Goal: Information Seeking & Learning: Check status

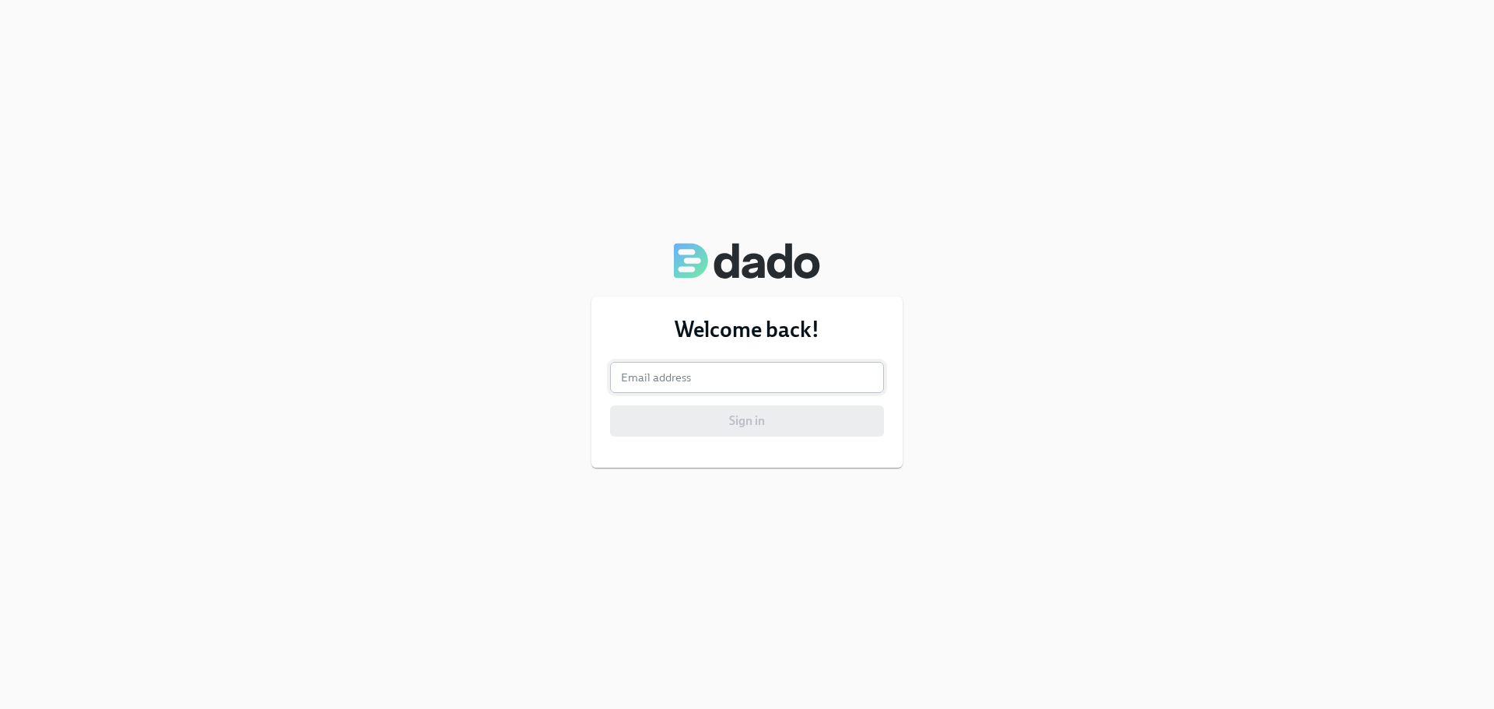
click at [696, 373] on input "email" at bounding box center [747, 377] width 274 height 31
type input "mikaylah.gard@teamtag.com"
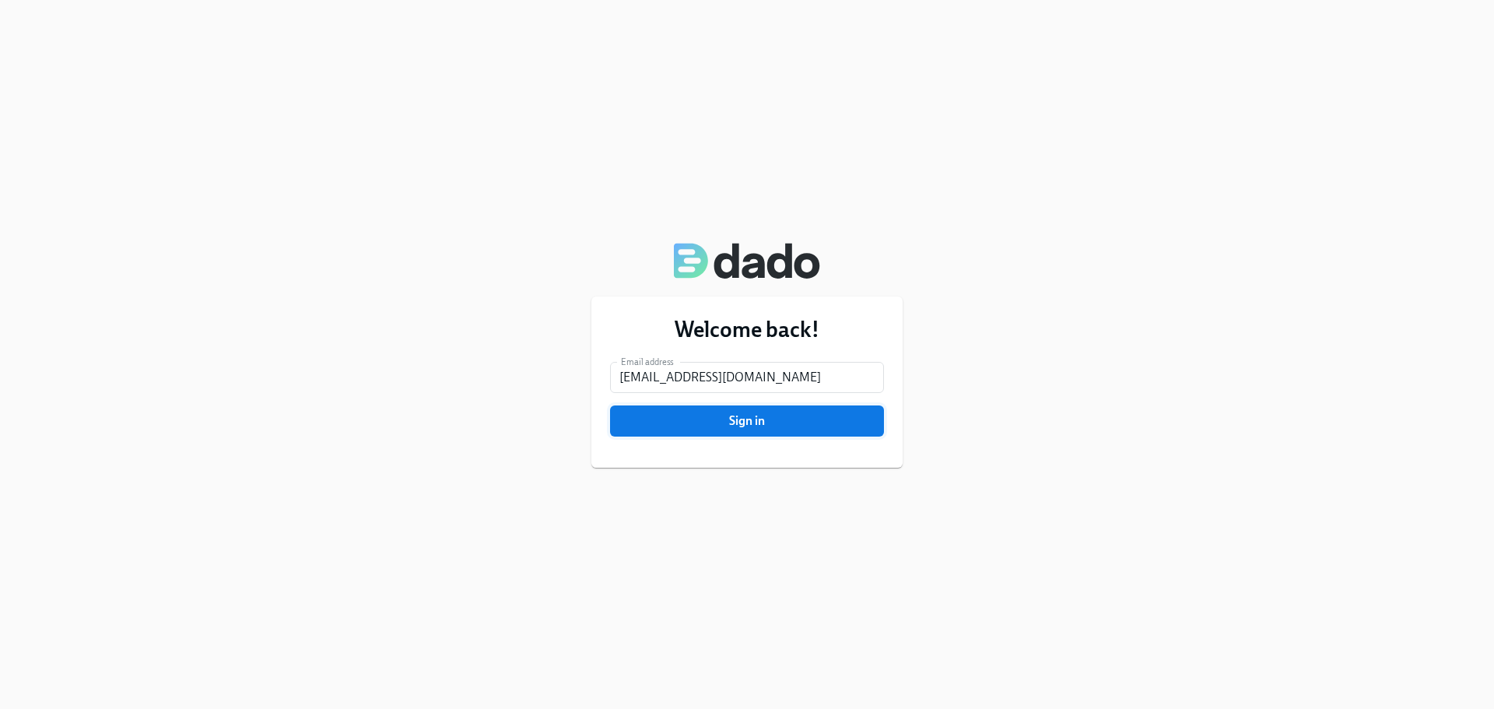
click at [709, 426] on span "Sign in" at bounding box center [747, 421] width 252 height 16
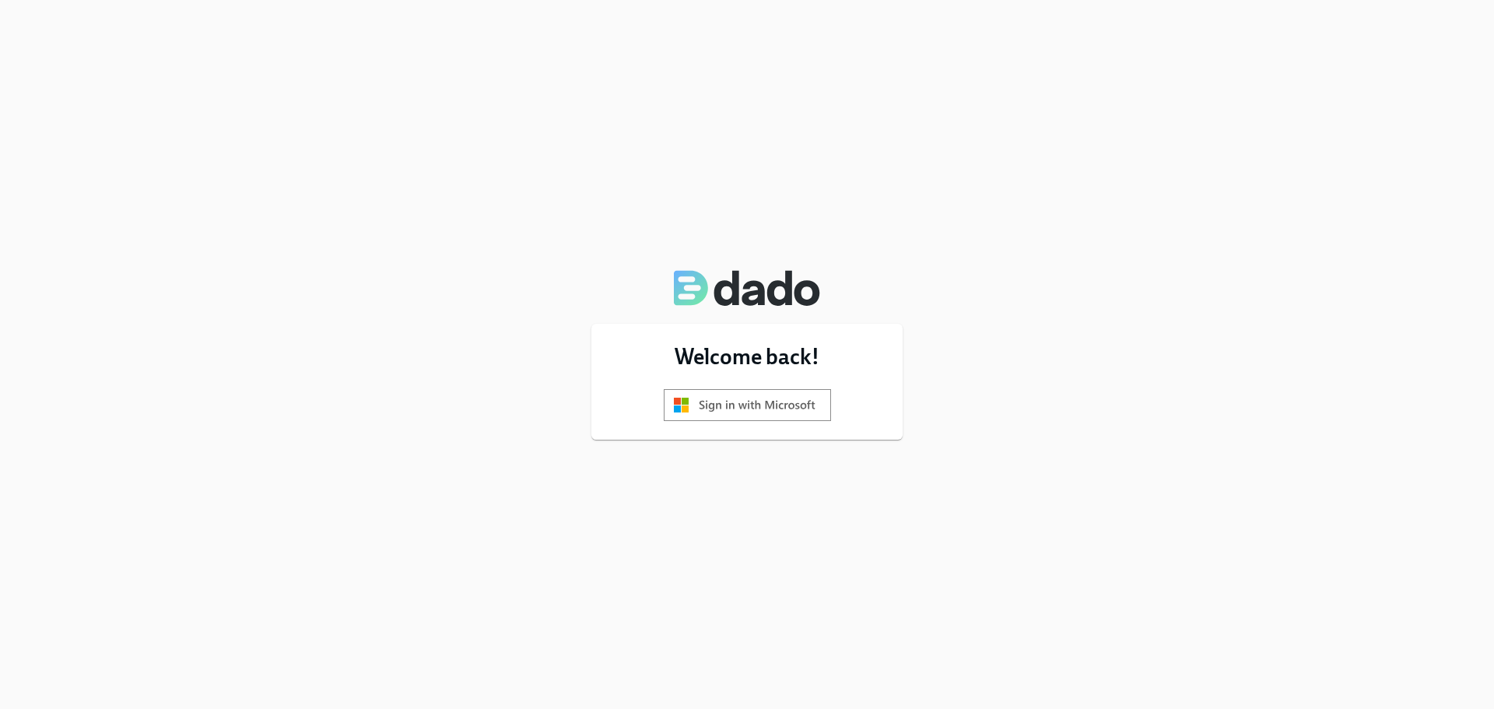
click at [759, 408] on img at bounding box center [747, 405] width 167 height 32
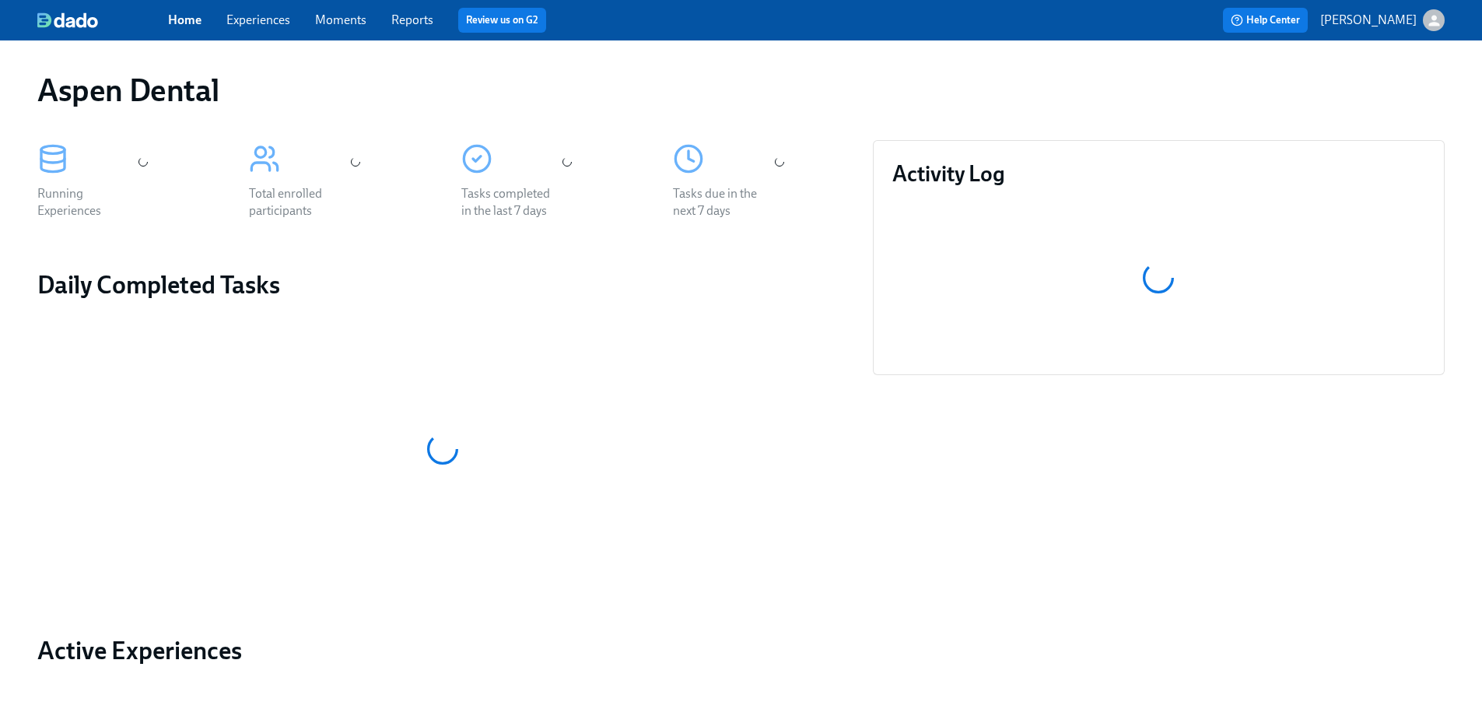
click at [422, 16] on link "Reports" at bounding box center [412, 19] width 42 height 15
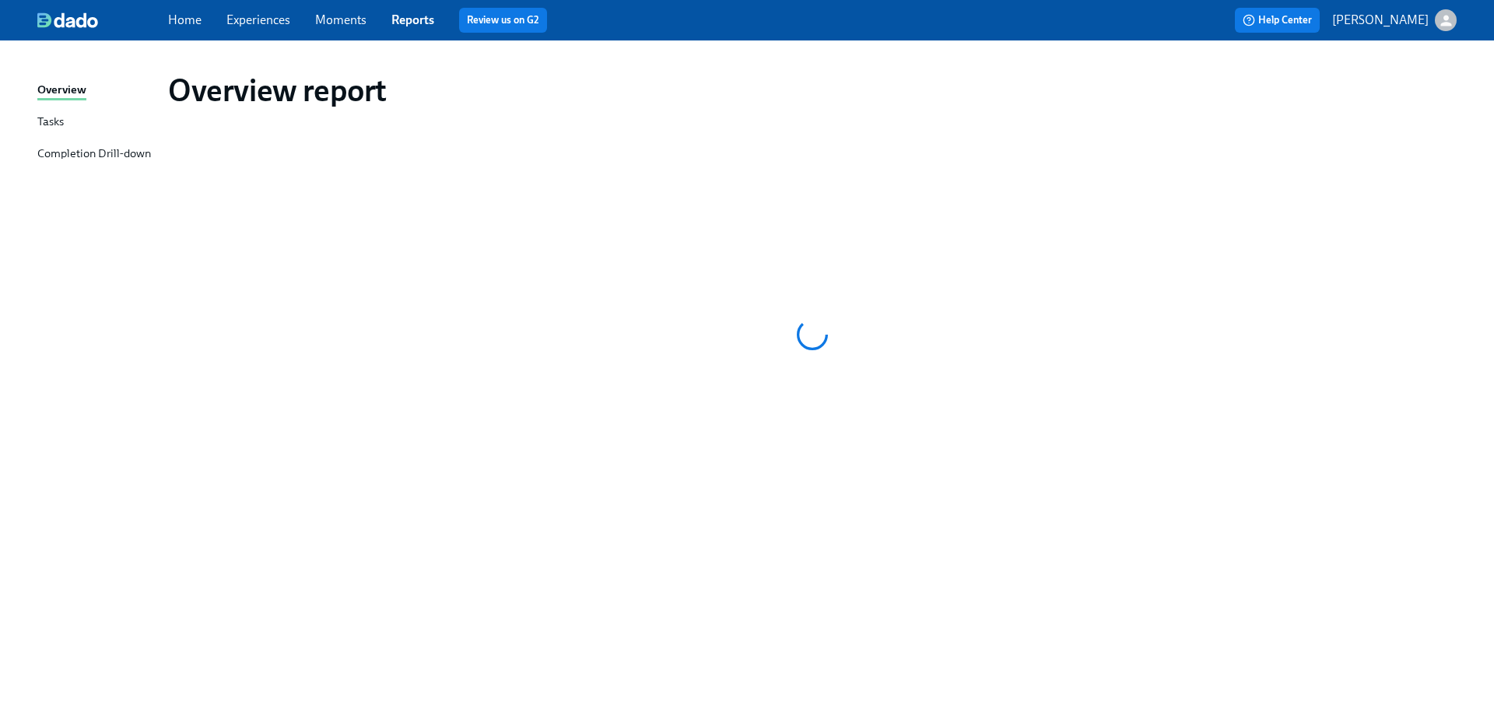
click at [100, 159] on div "Completion Drill-down" at bounding box center [94, 154] width 114 height 19
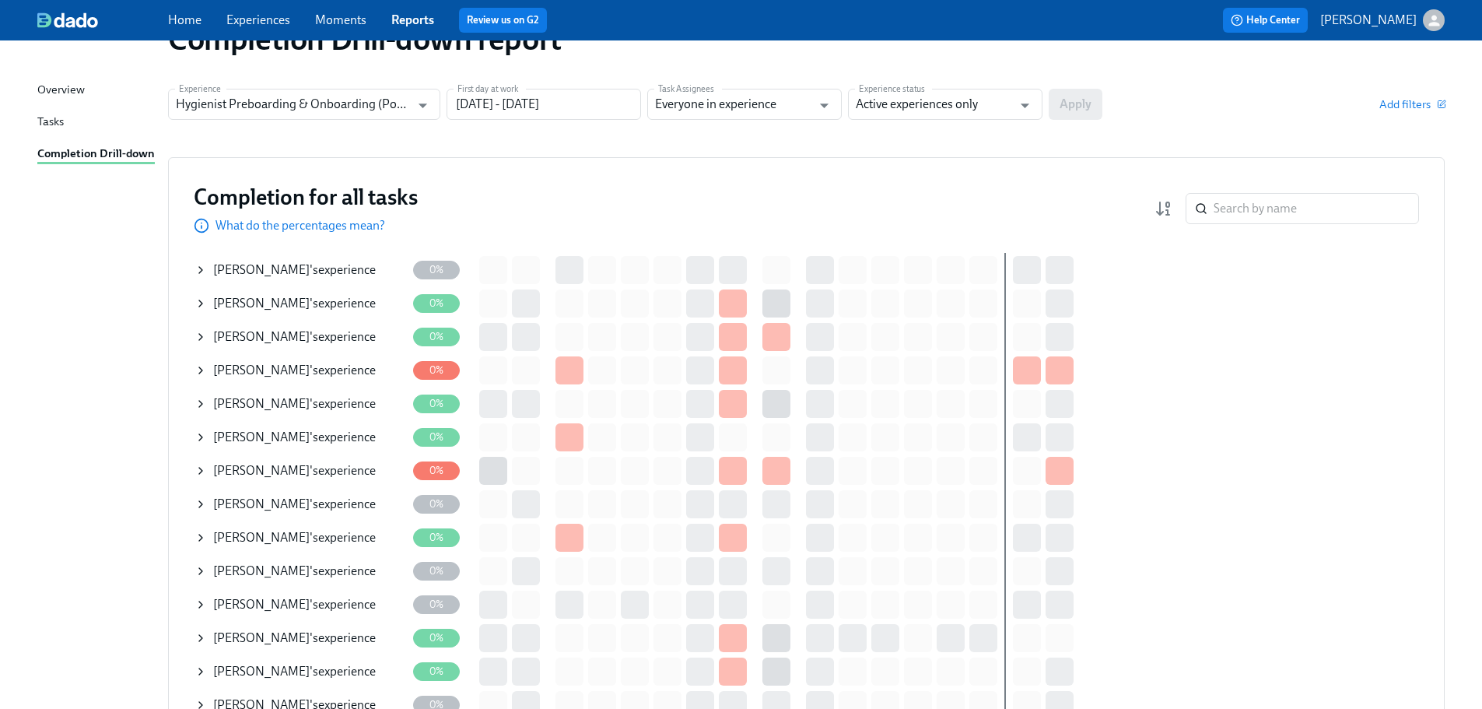
scroll to position [78, 0]
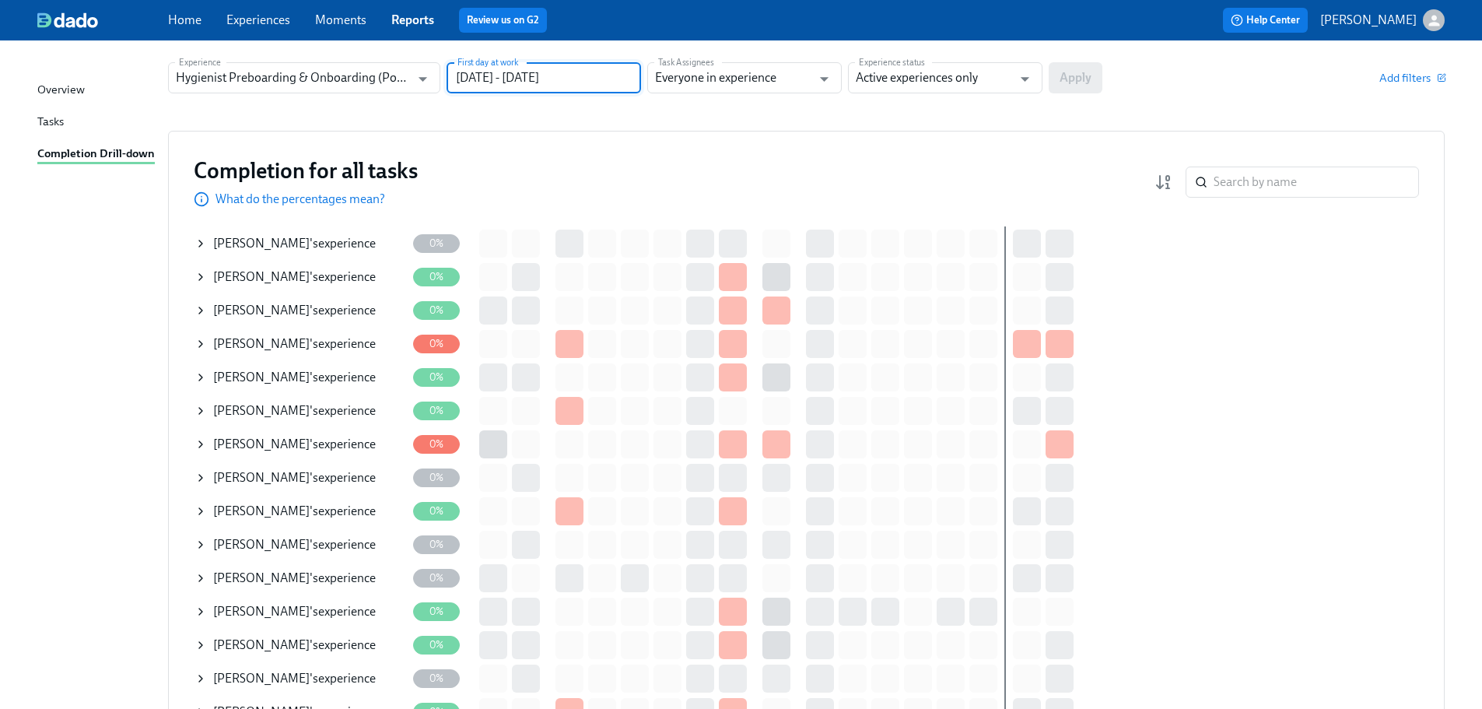
click at [518, 76] on input "07/13/2025 - 10/11/2025" at bounding box center [544, 77] width 194 height 31
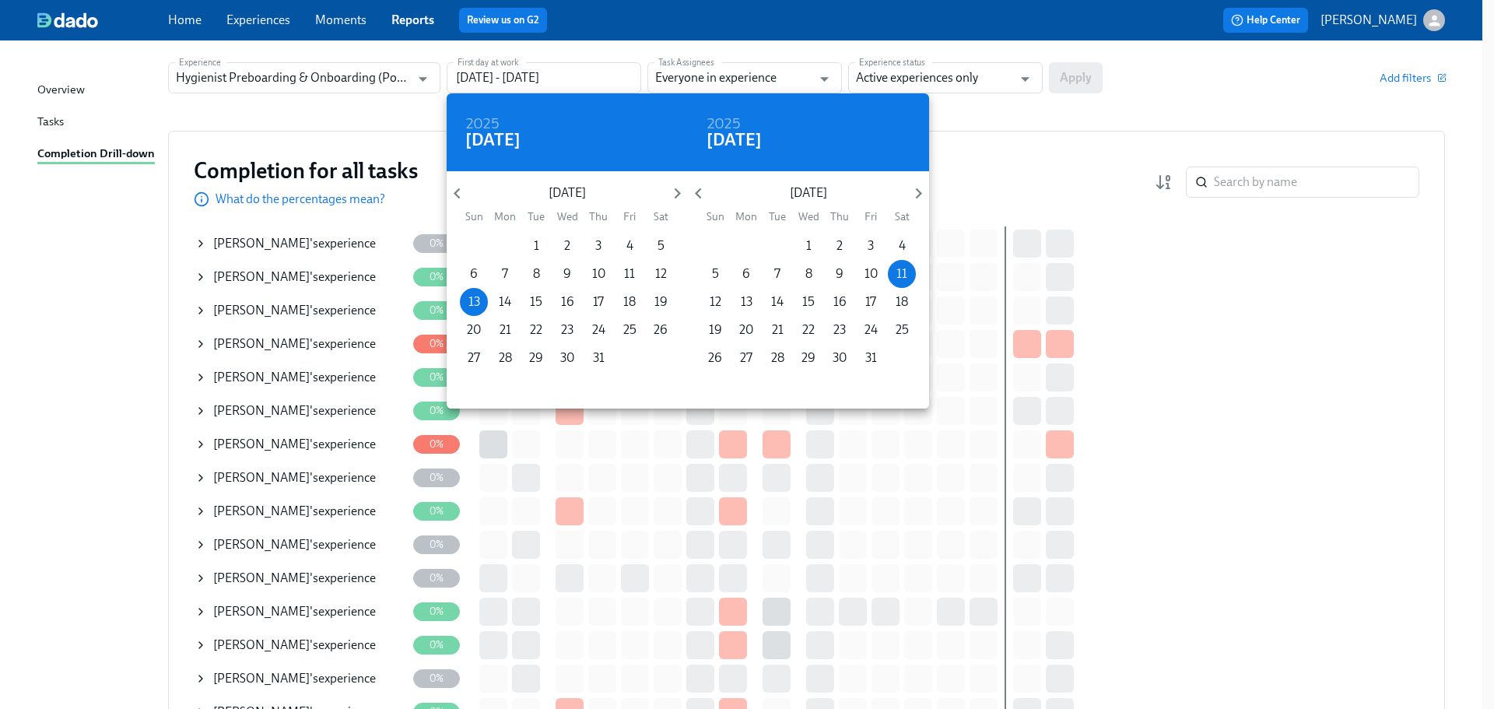
click at [1202, 130] on div at bounding box center [747, 354] width 1494 height 709
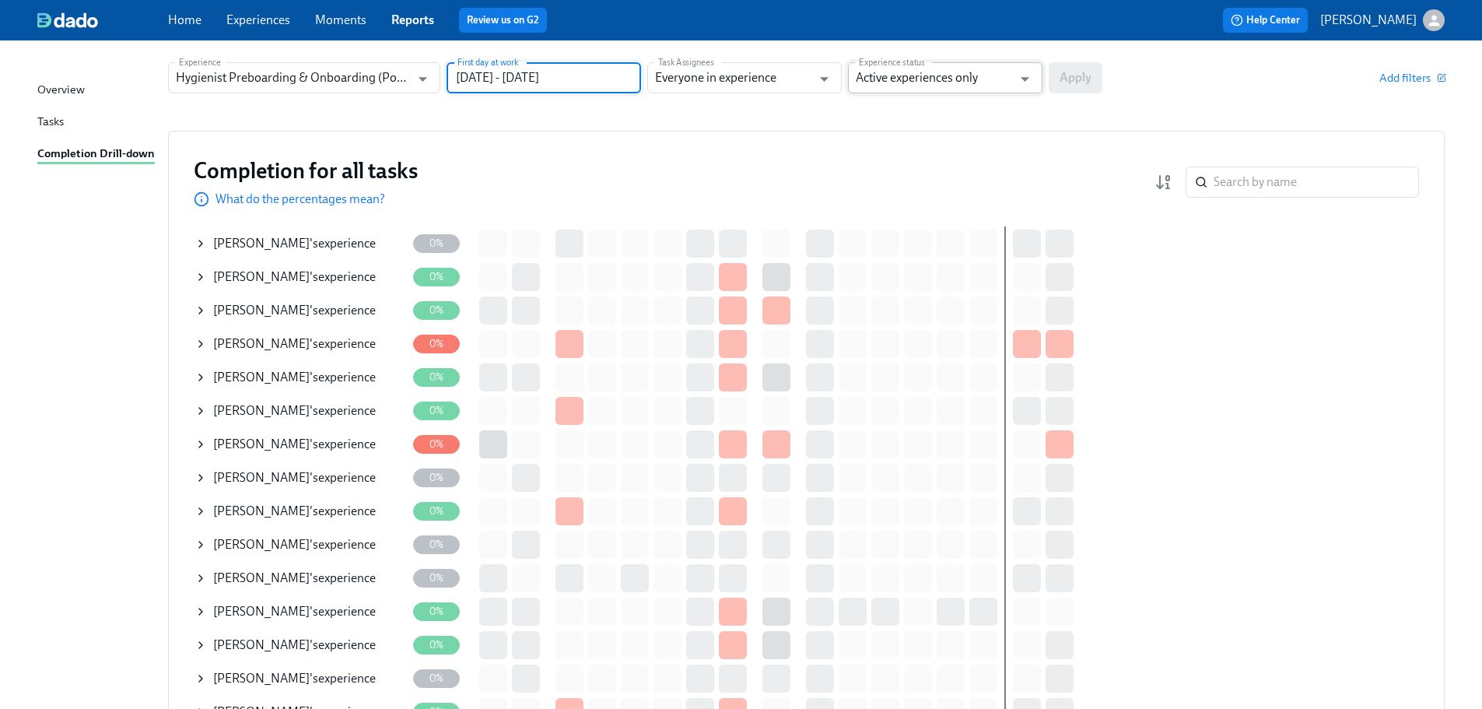
click at [997, 78] on input "Active experiences only" at bounding box center [934, 77] width 156 height 31
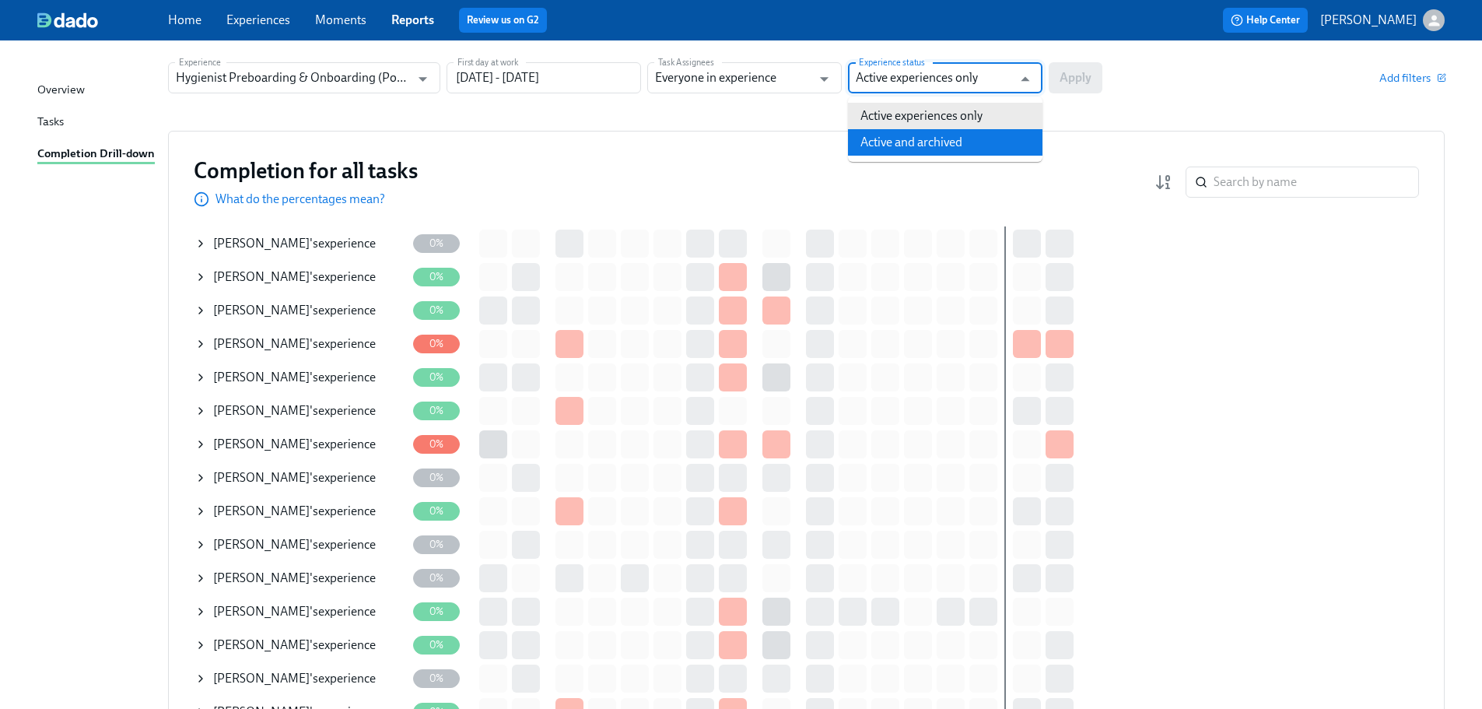
click at [961, 142] on li "Active and archived" at bounding box center [945, 142] width 194 height 26
type input "Active and archived"
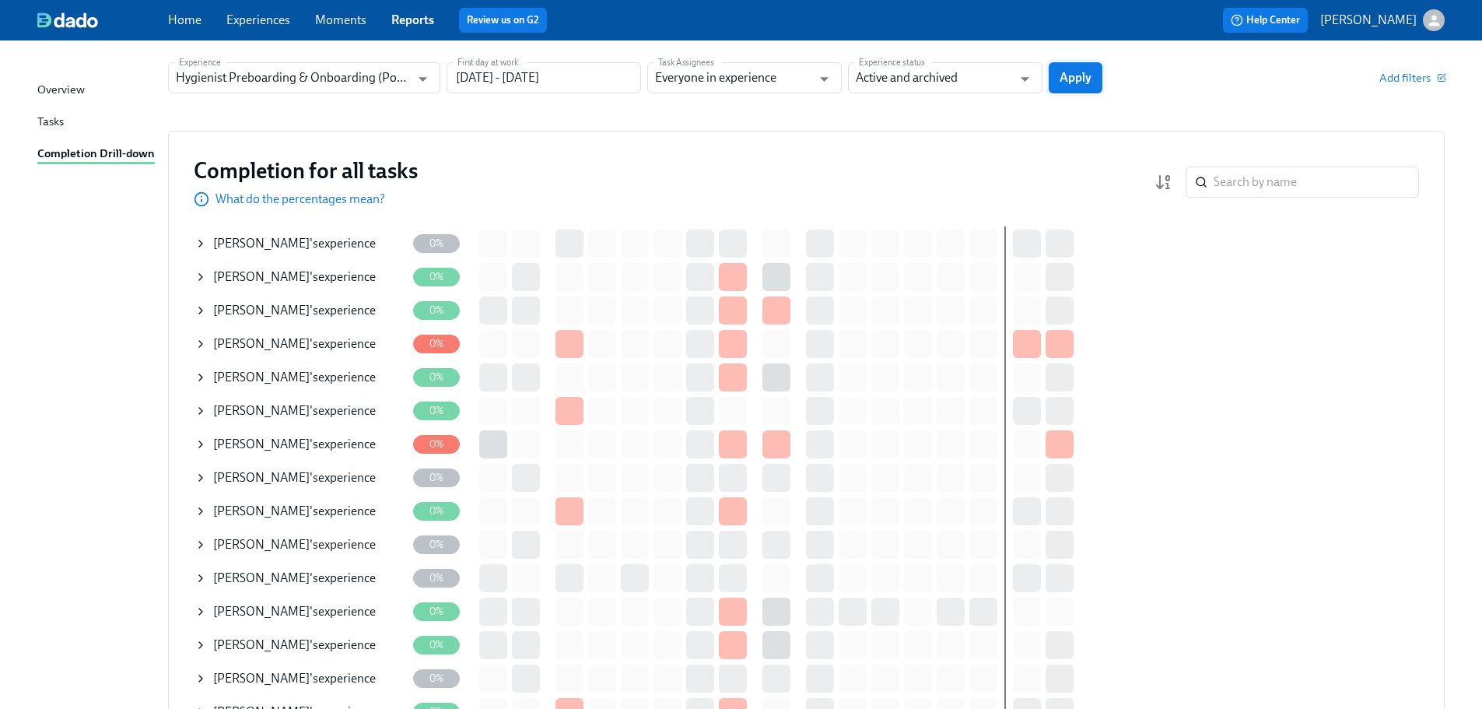
click at [1067, 71] on span "Apply" at bounding box center [1076, 78] width 32 height 16
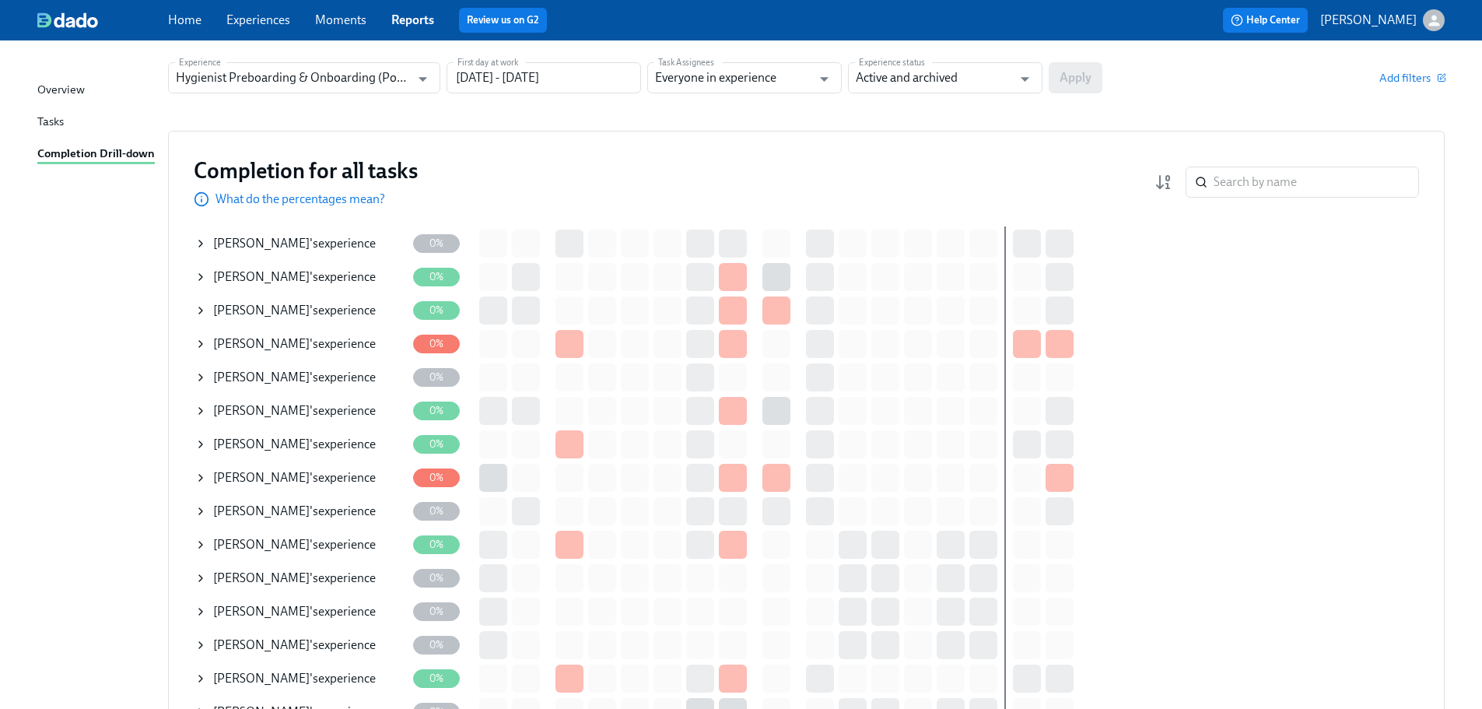
click at [199, 242] on icon at bounding box center [200, 243] width 12 height 12
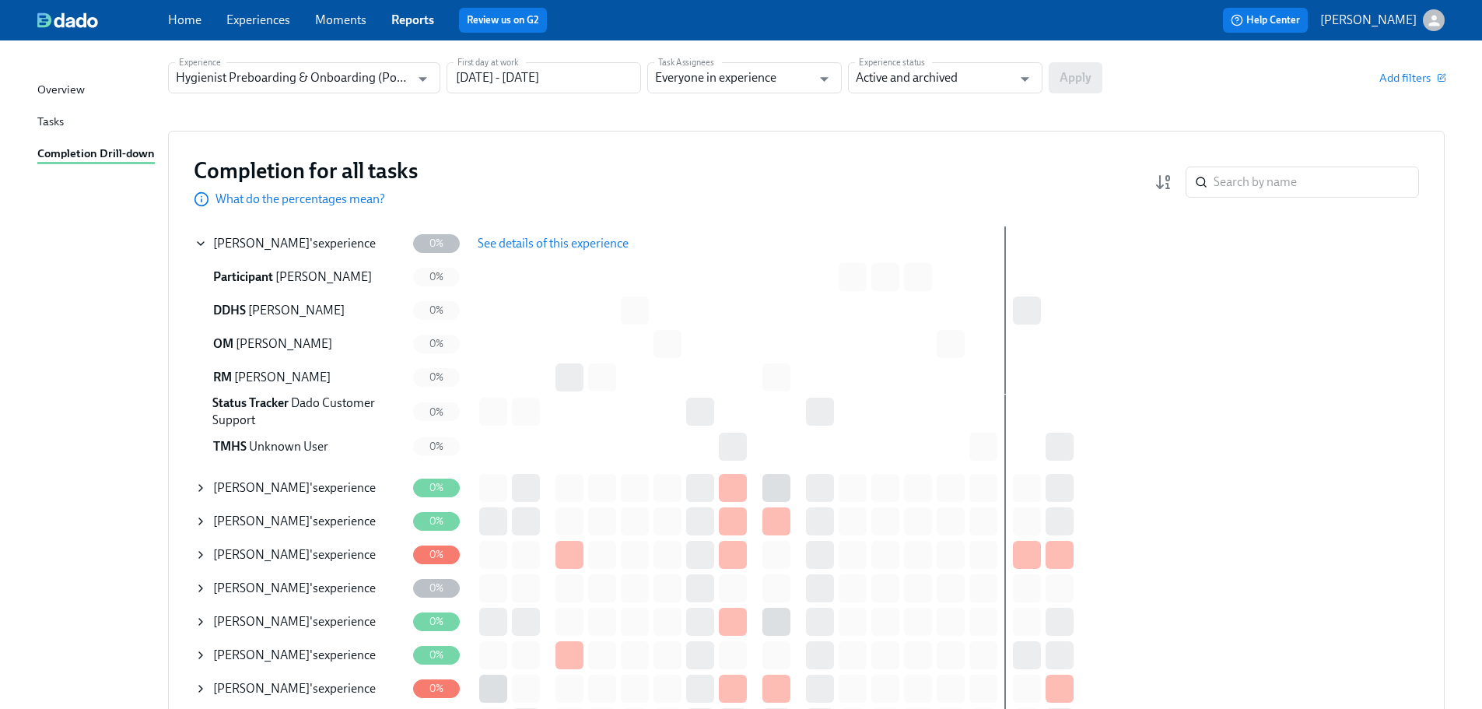
click at [204, 242] on icon at bounding box center [201, 243] width 6 height 3
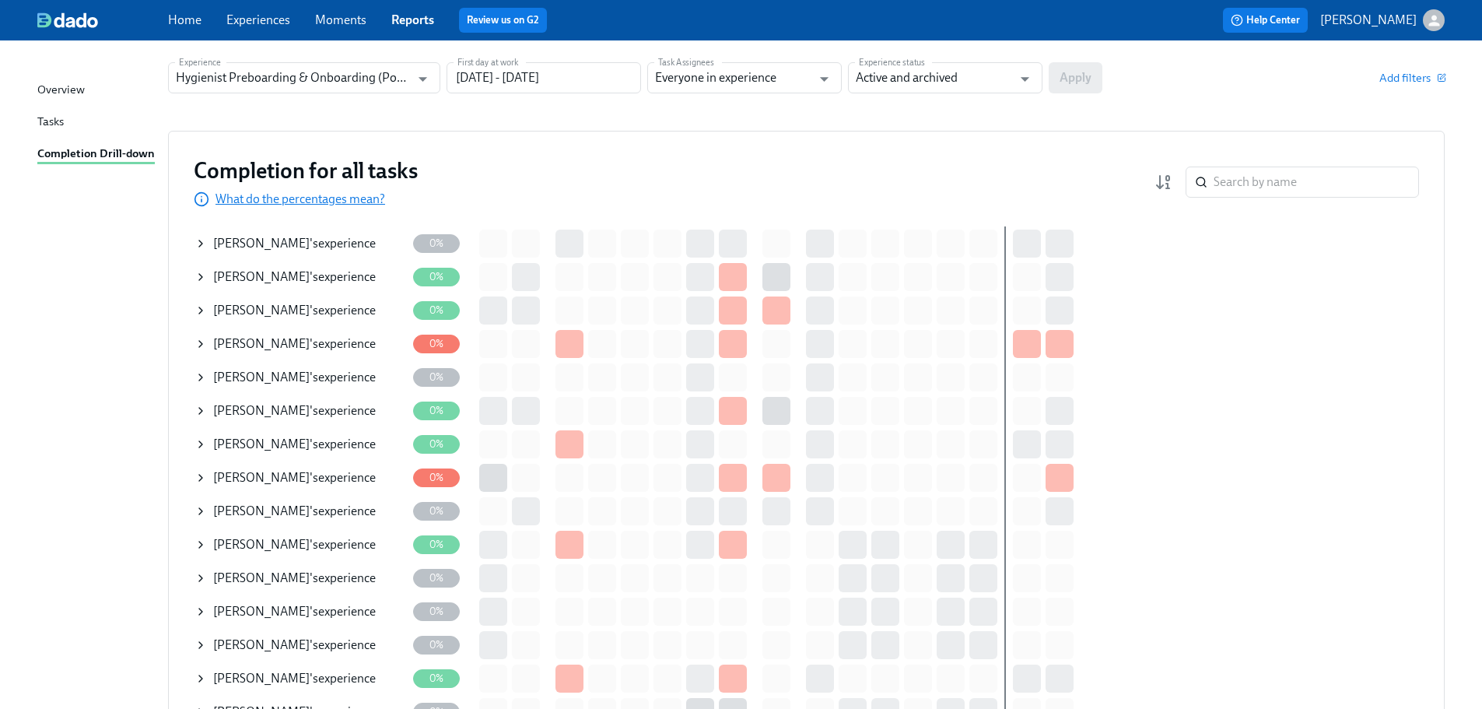
click at [352, 199] on p "What do the percentages mean?" at bounding box center [301, 199] width 170 height 17
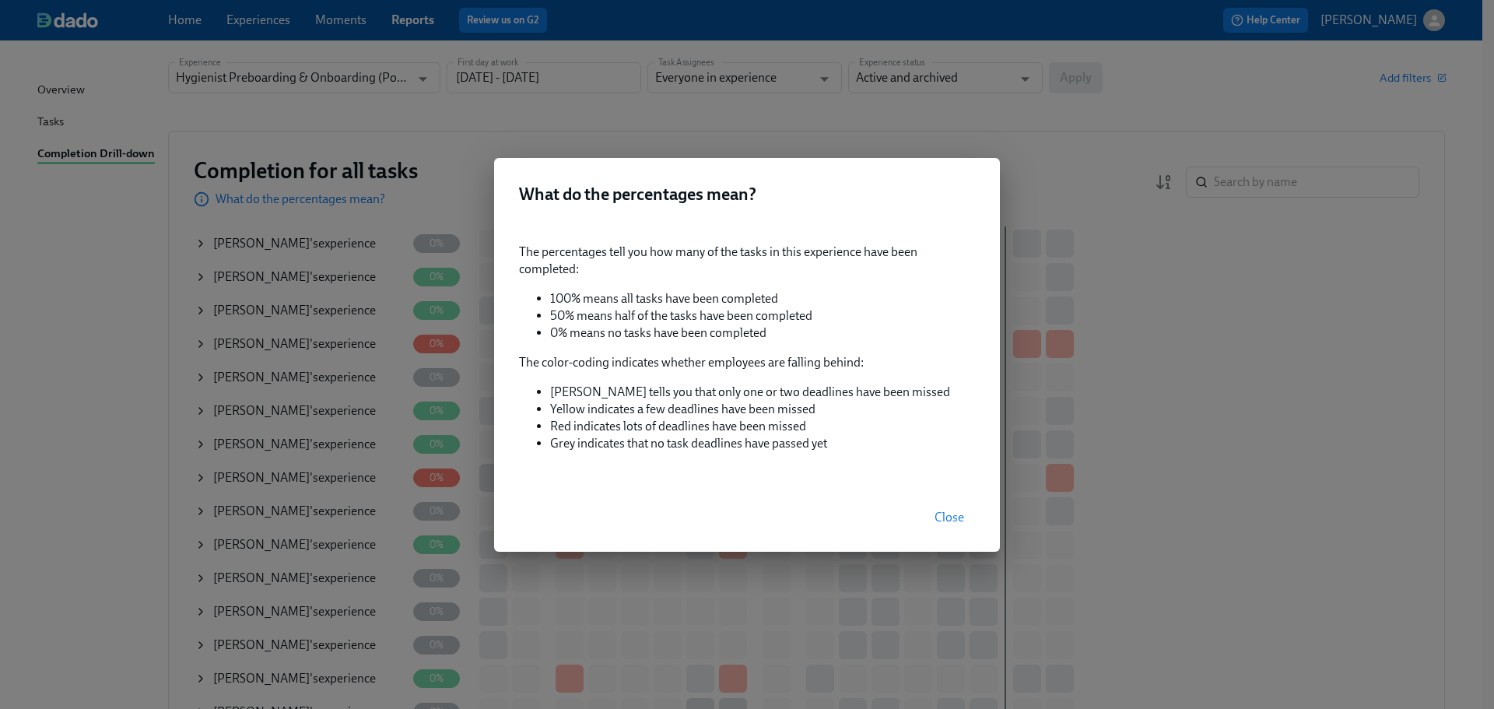
click at [953, 512] on span "Close" at bounding box center [949, 518] width 30 height 16
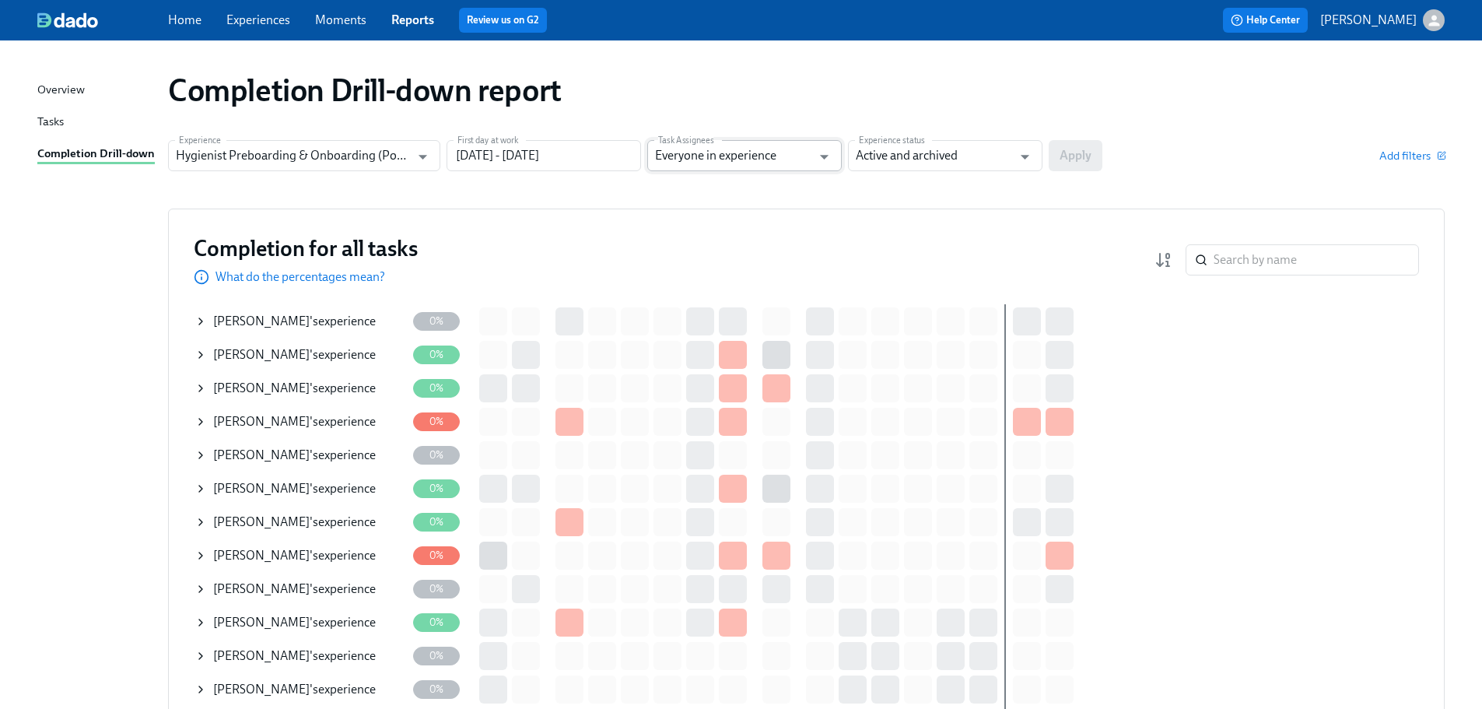
click at [812, 145] on div at bounding box center [823, 157] width 23 height 24
click at [836, 157] on button "Open" at bounding box center [824, 157] width 24 height 24
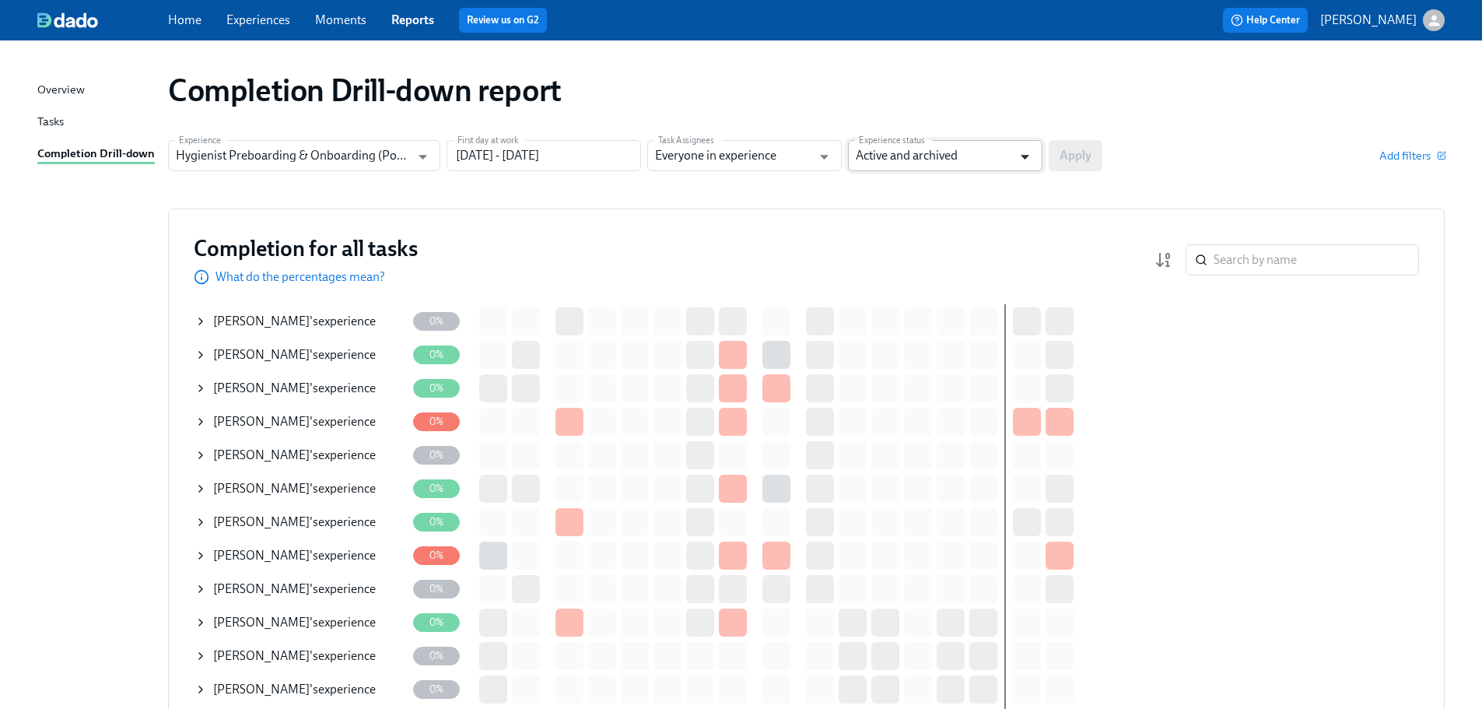
click at [1021, 156] on icon "Open" at bounding box center [1025, 156] width 21 height 21
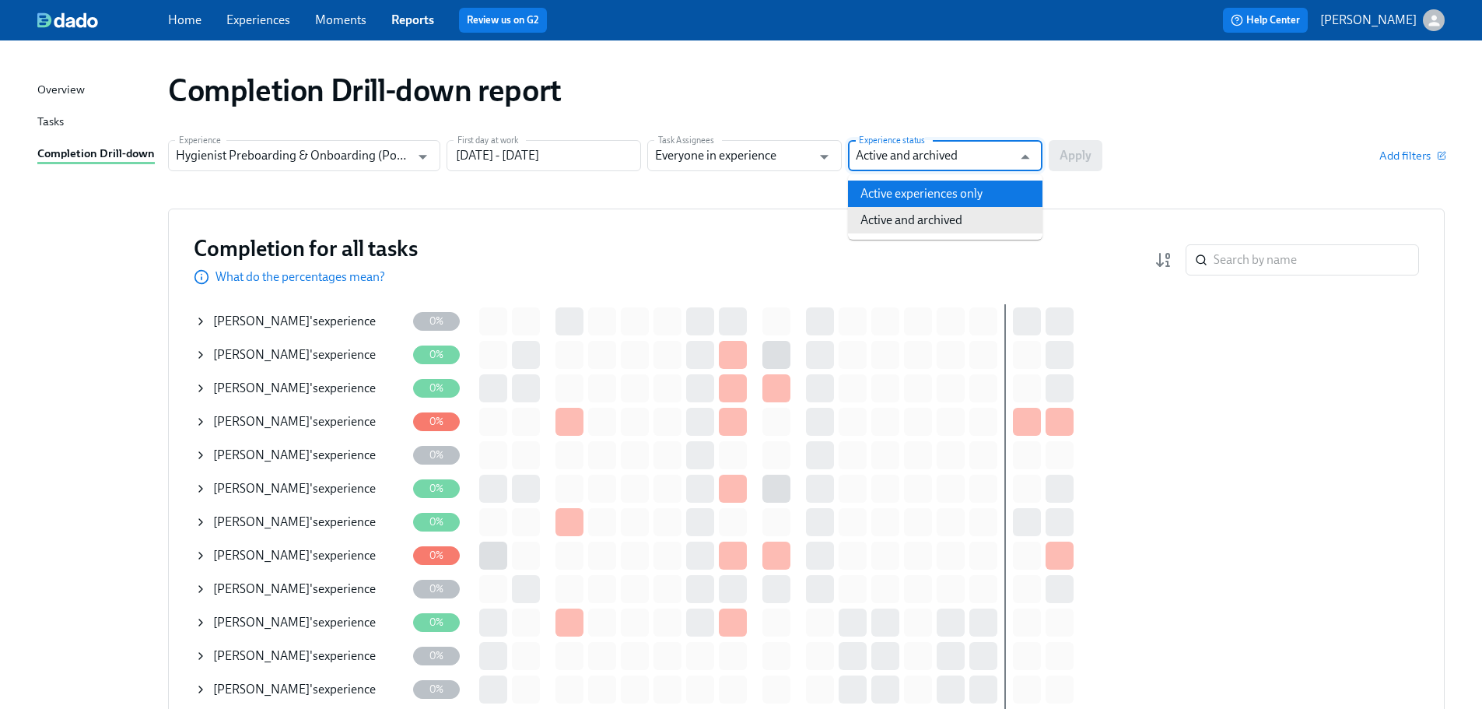
click at [895, 198] on li "Active experiences only" at bounding box center [945, 193] width 194 height 26
type input "Active experiences only"
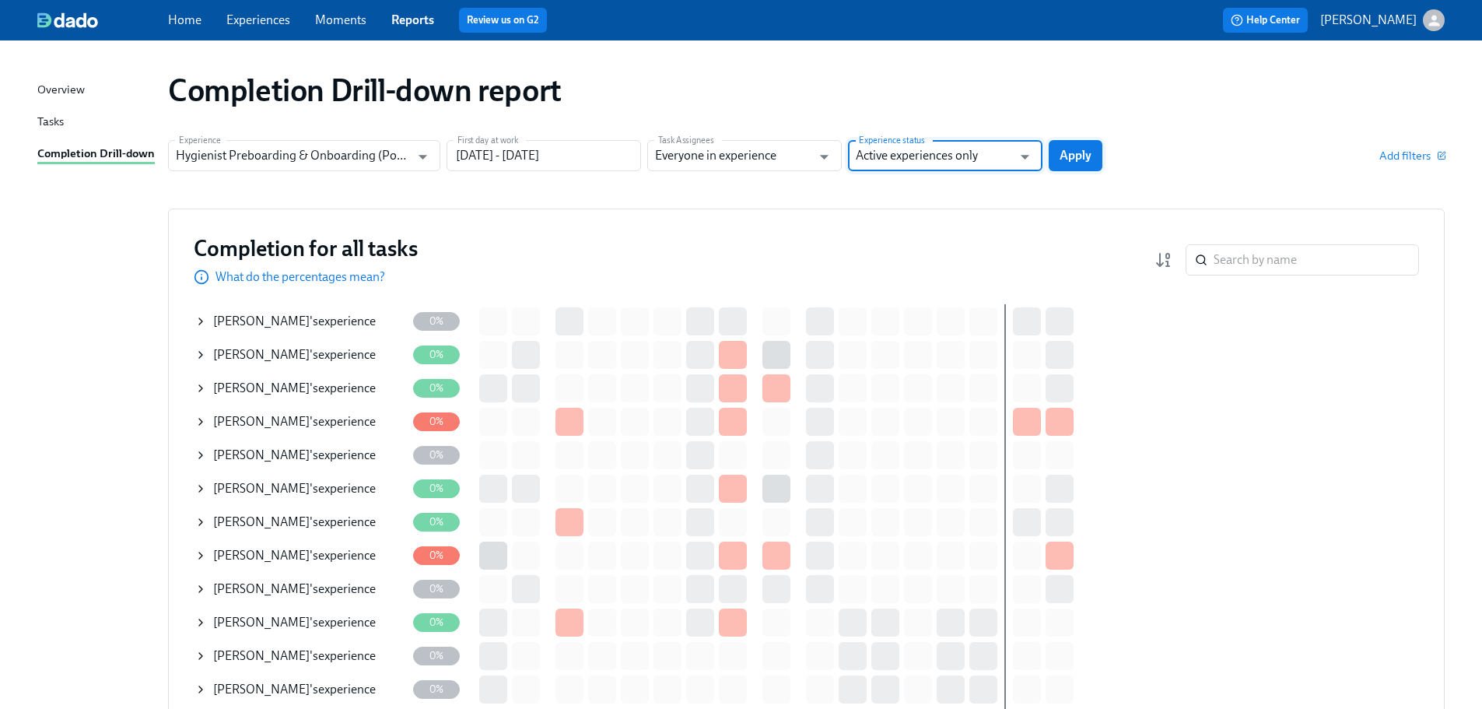
click at [1079, 149] on span "Apply" at bounding box center [1076, 156] width 32 height 16
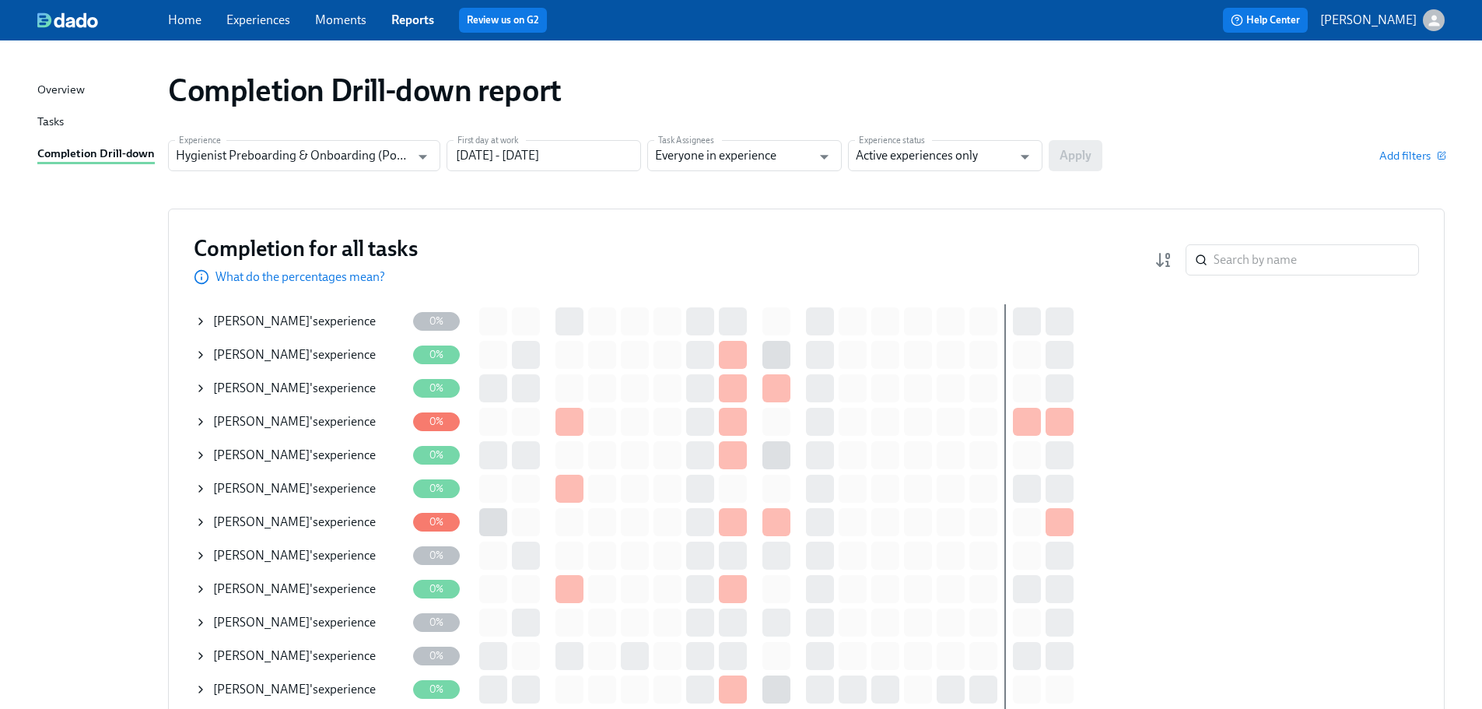
click at [431, 317] on span "0%" at bounding box center [436, 321] width 33 height 12
click at [277, 322] on span "Alyisha Anderson" at bounding box center [261, 321] width 96 height 15
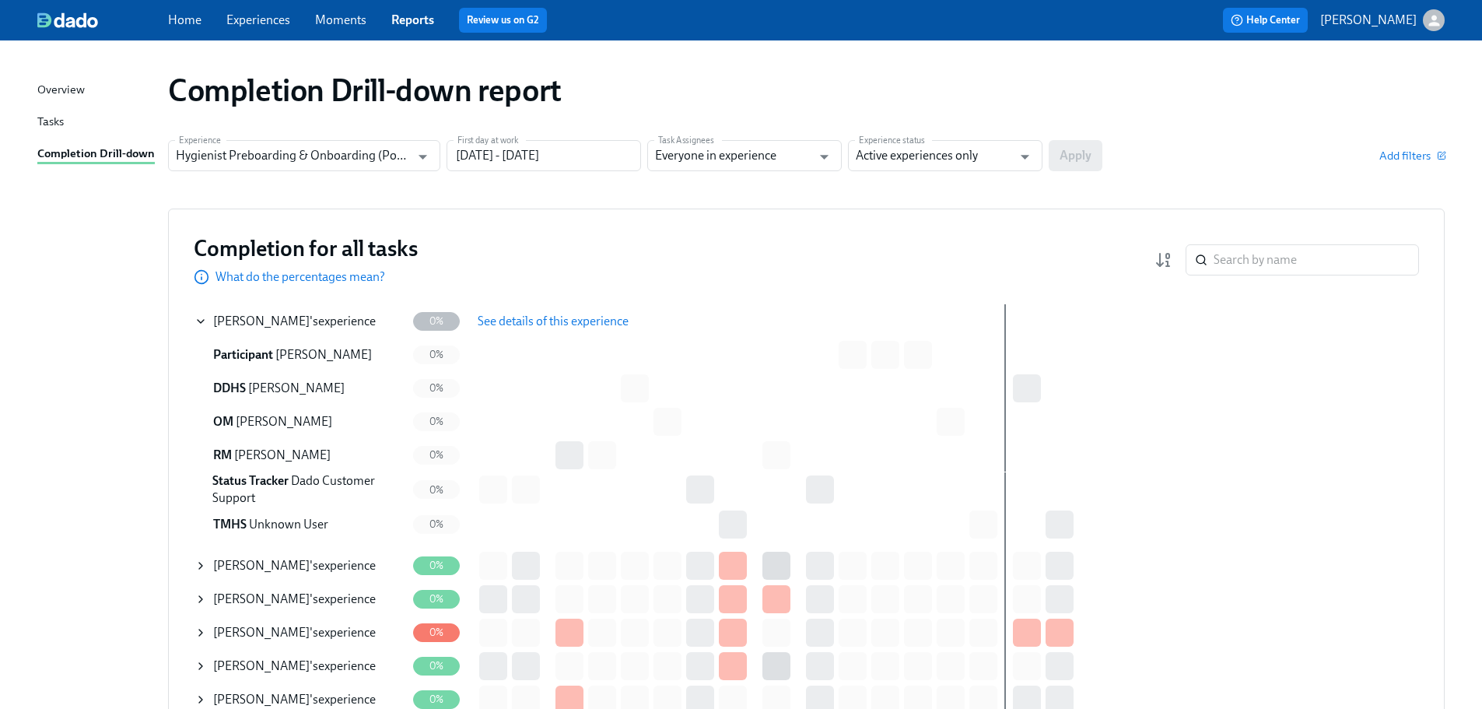
click at [519, 322] on span "See details of this experience" at bounding box center [553, 322] width 151 height 16
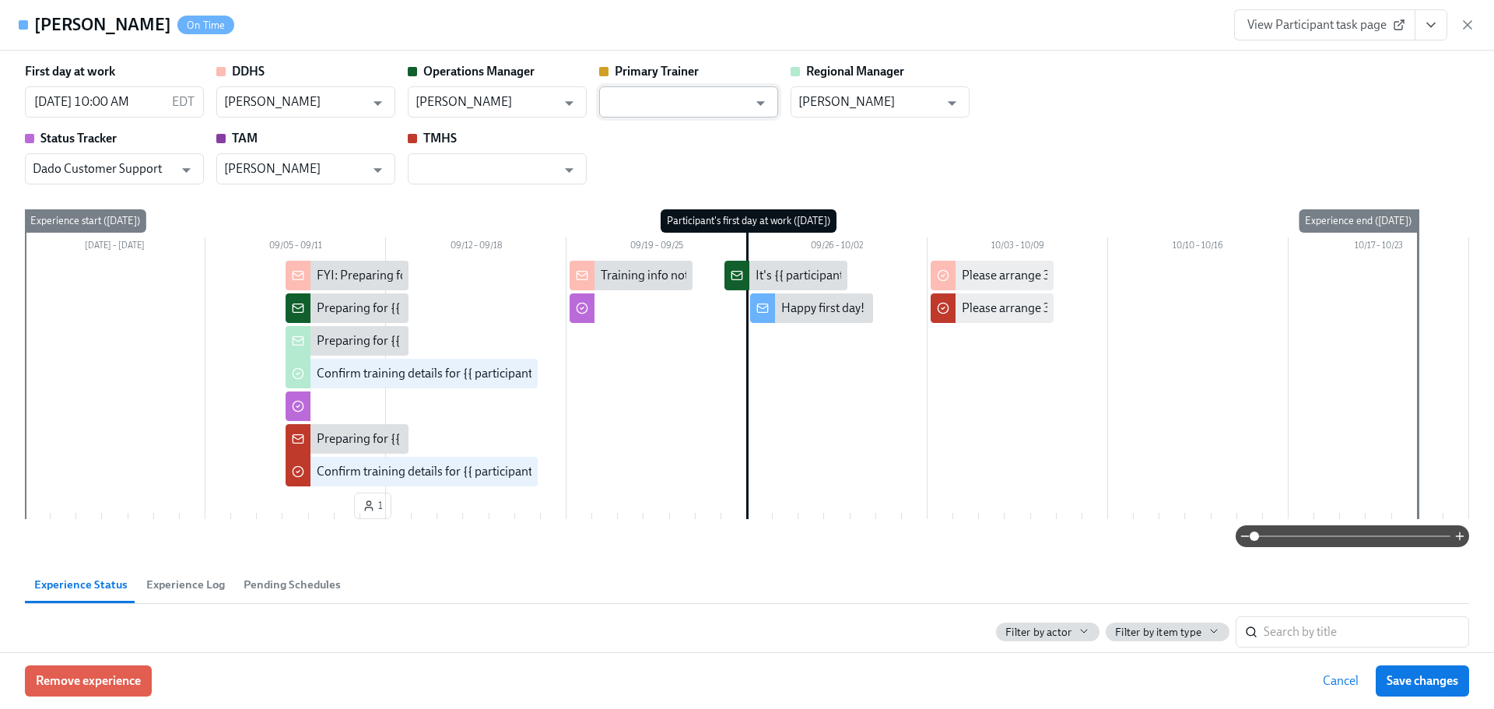
type input "Autumn Reid"
type input "Jessica Mays"
type input "Alicia Solberg"
type input "Dado Customer Support"
type input "Caitlyn Bell"
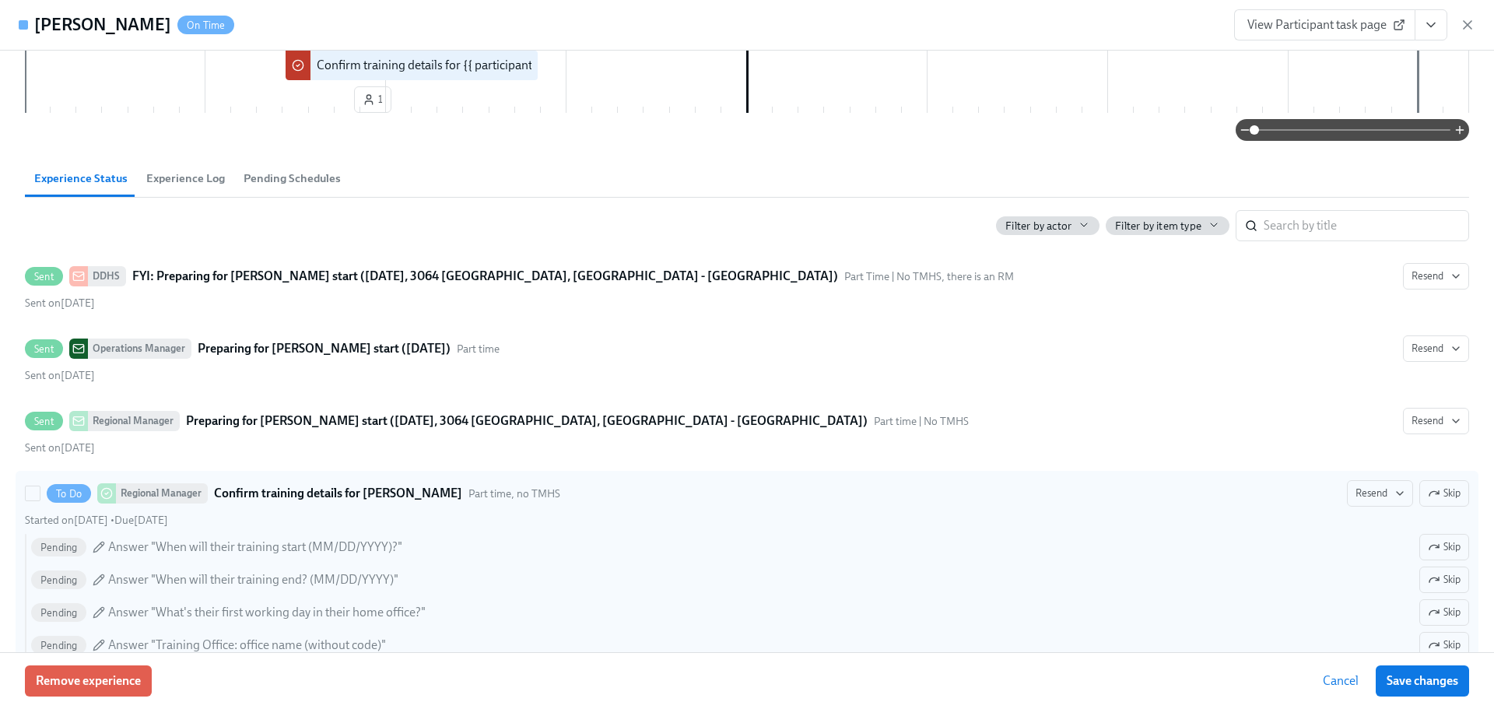
scroll to position [389, 0]
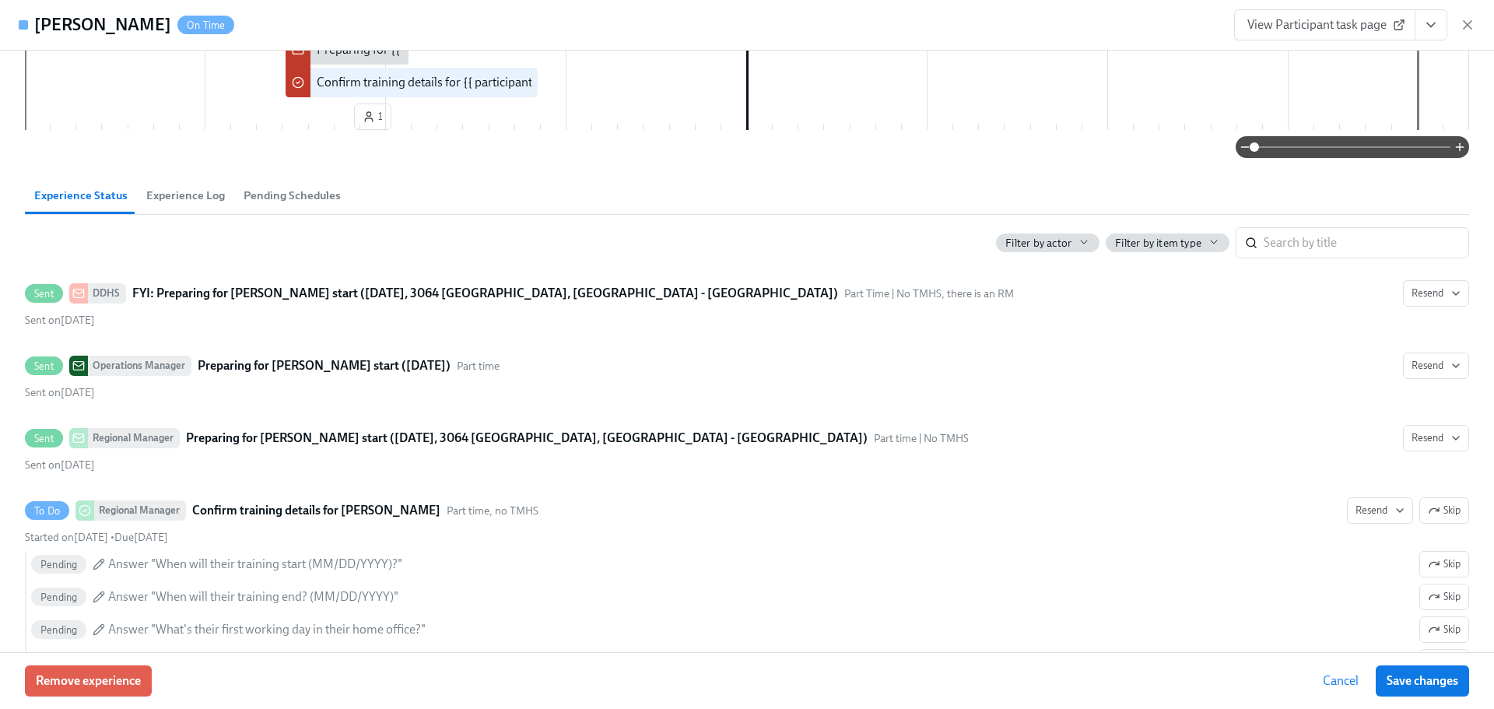
click at [285, 197] on span "Pending Schedules" at bounding box center [292, 196] width 97 height 18
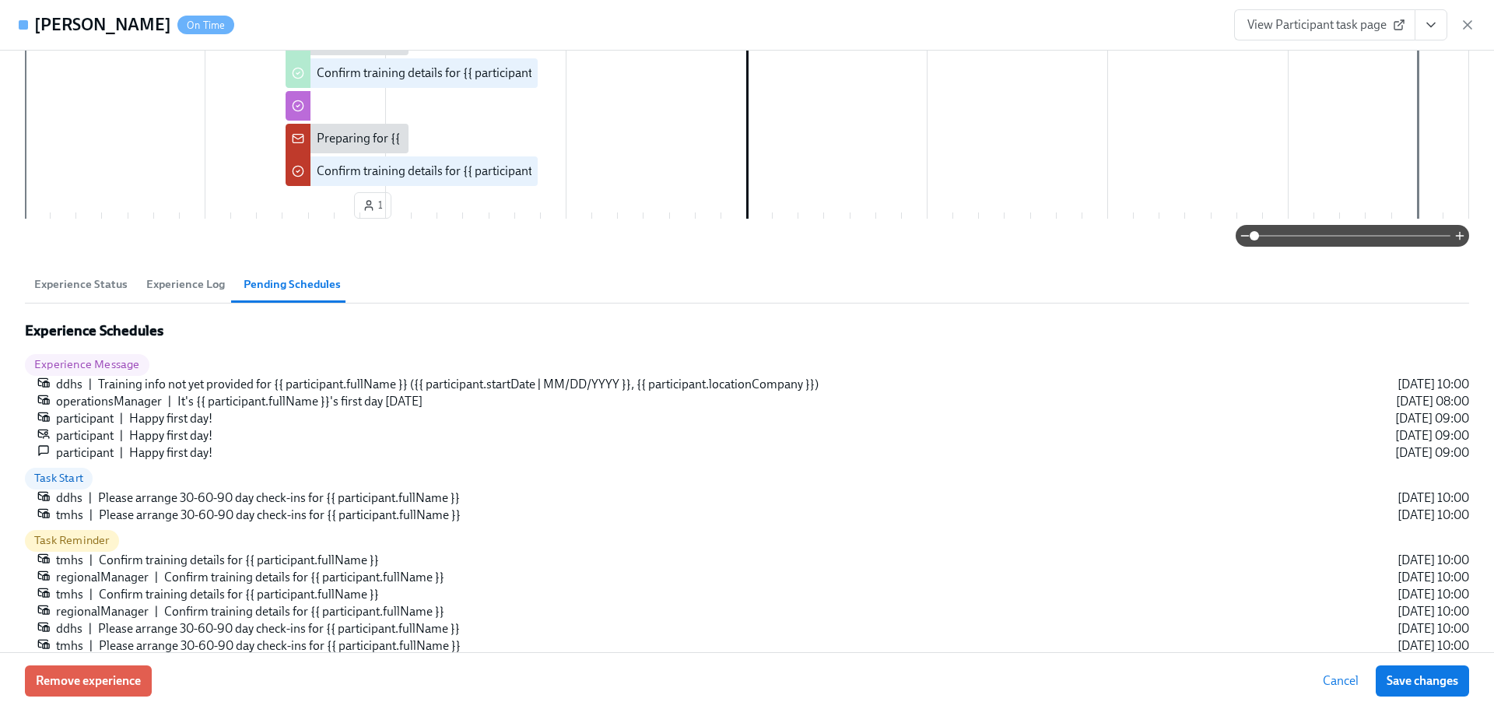
scroll to position [367, 0]
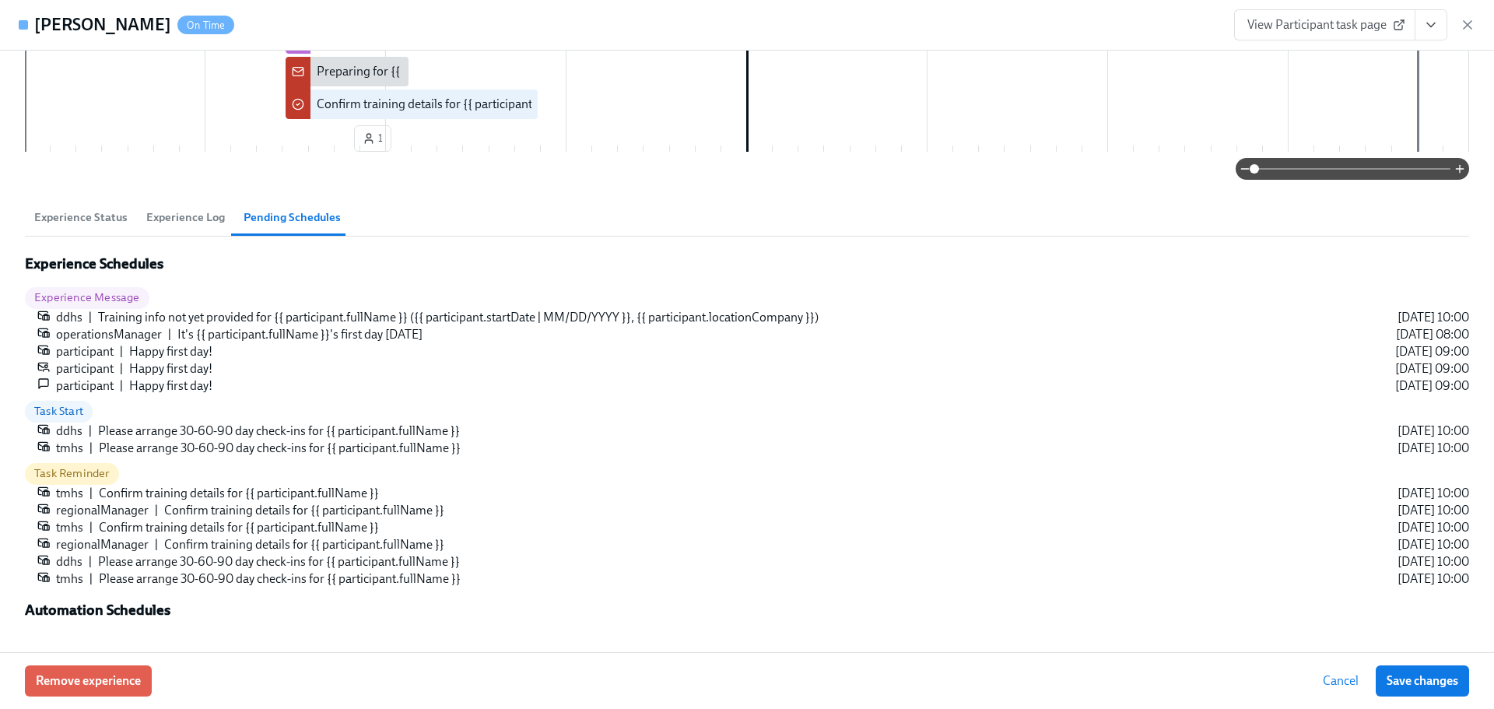
click at [166, 209] on span "Experience Log" at bounding box center [185, 218] width 79 height 18
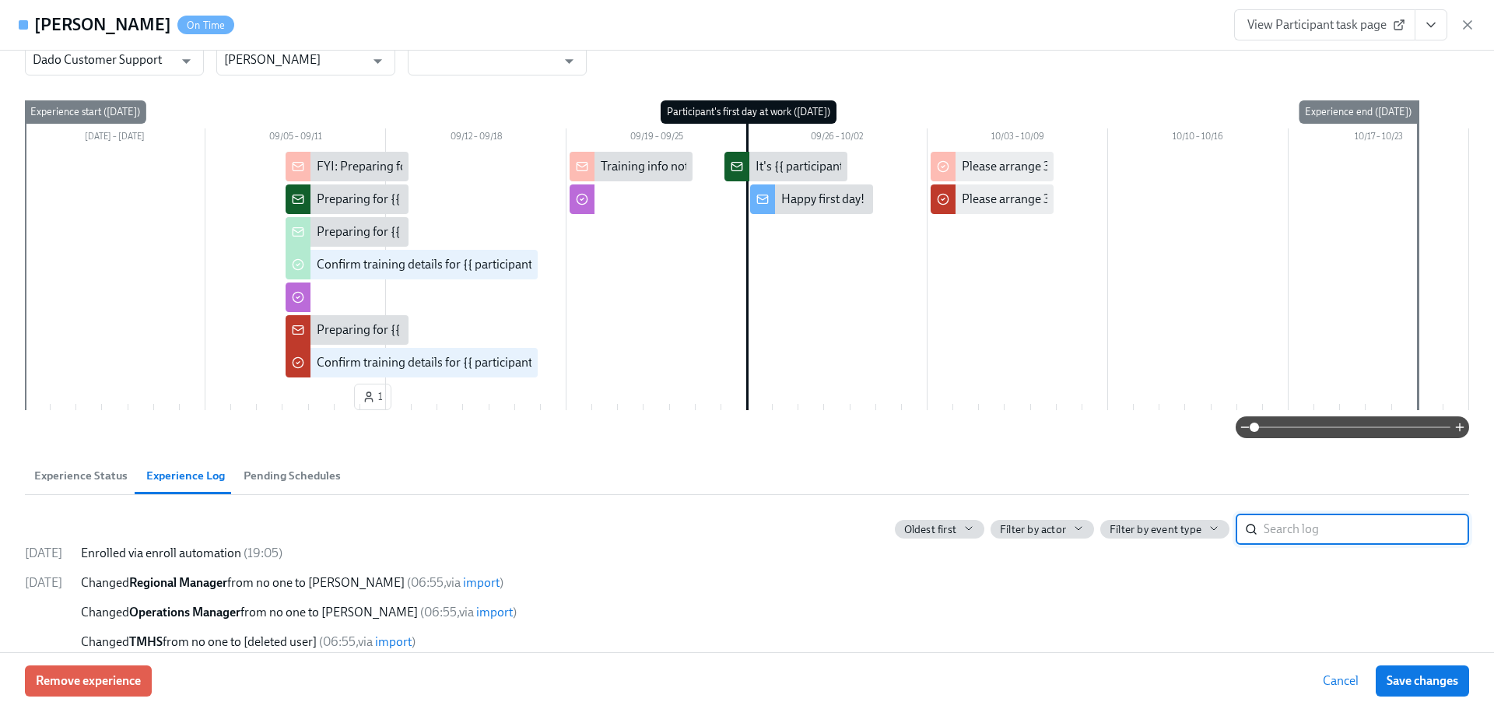
scroll to position [311, 0]
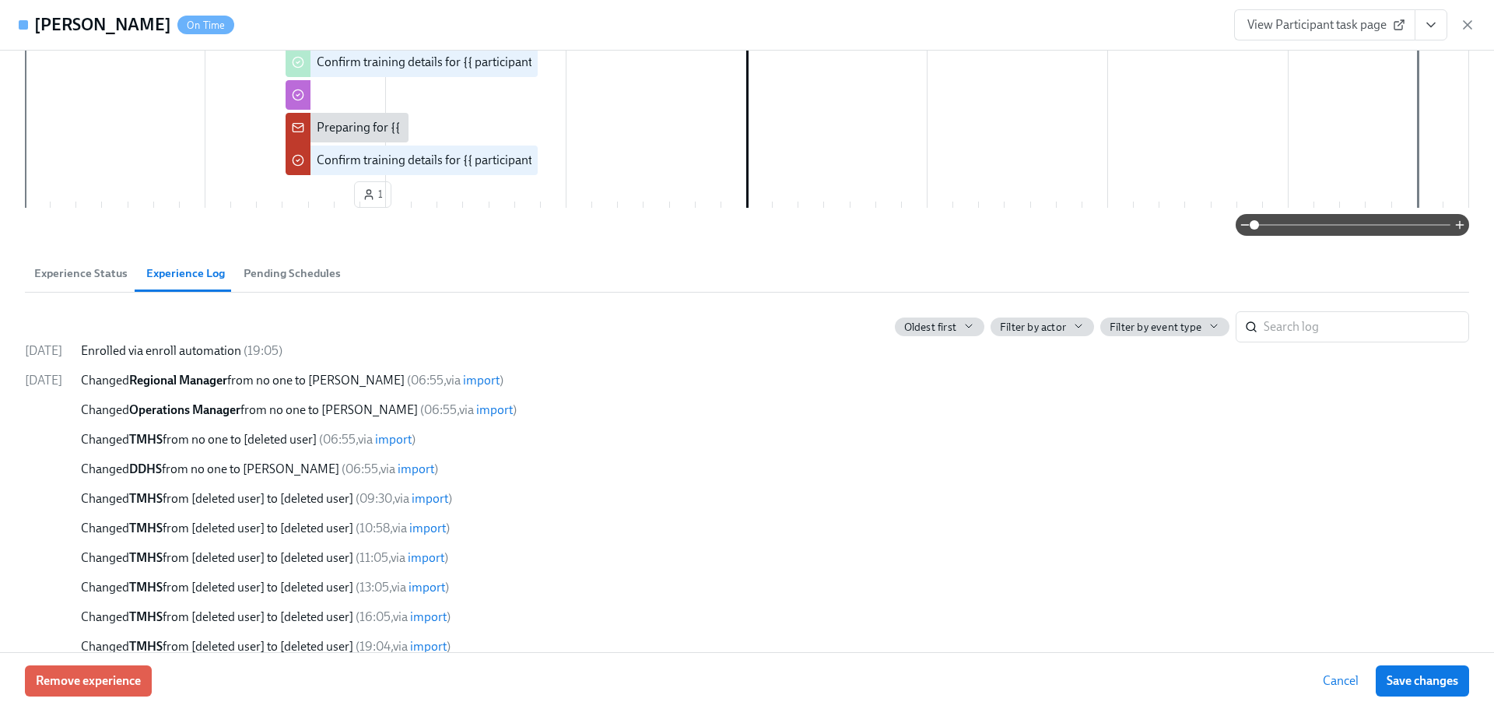
click at [82, 279] on span "Experience Status" at bounding box center [80, 274] width 93 height 18
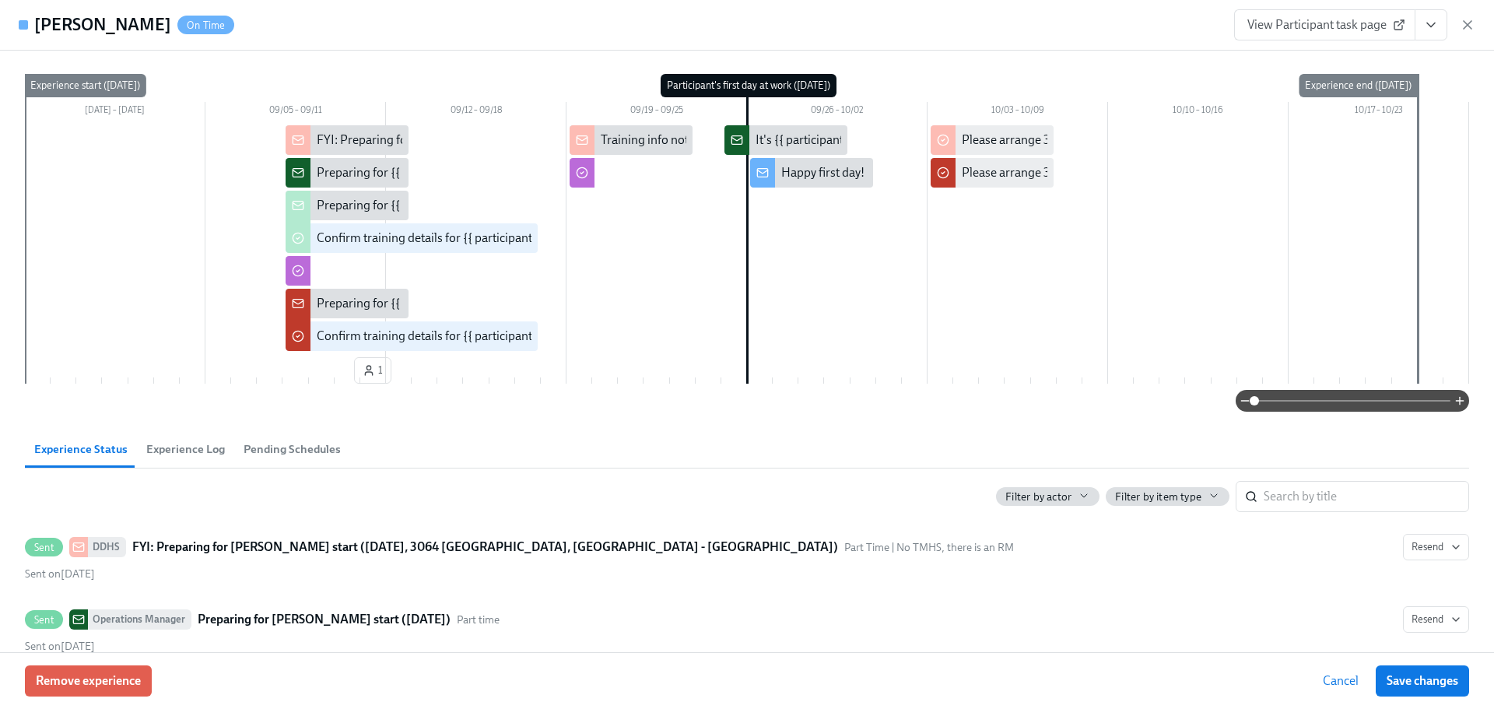
scroll to position [0, 0]
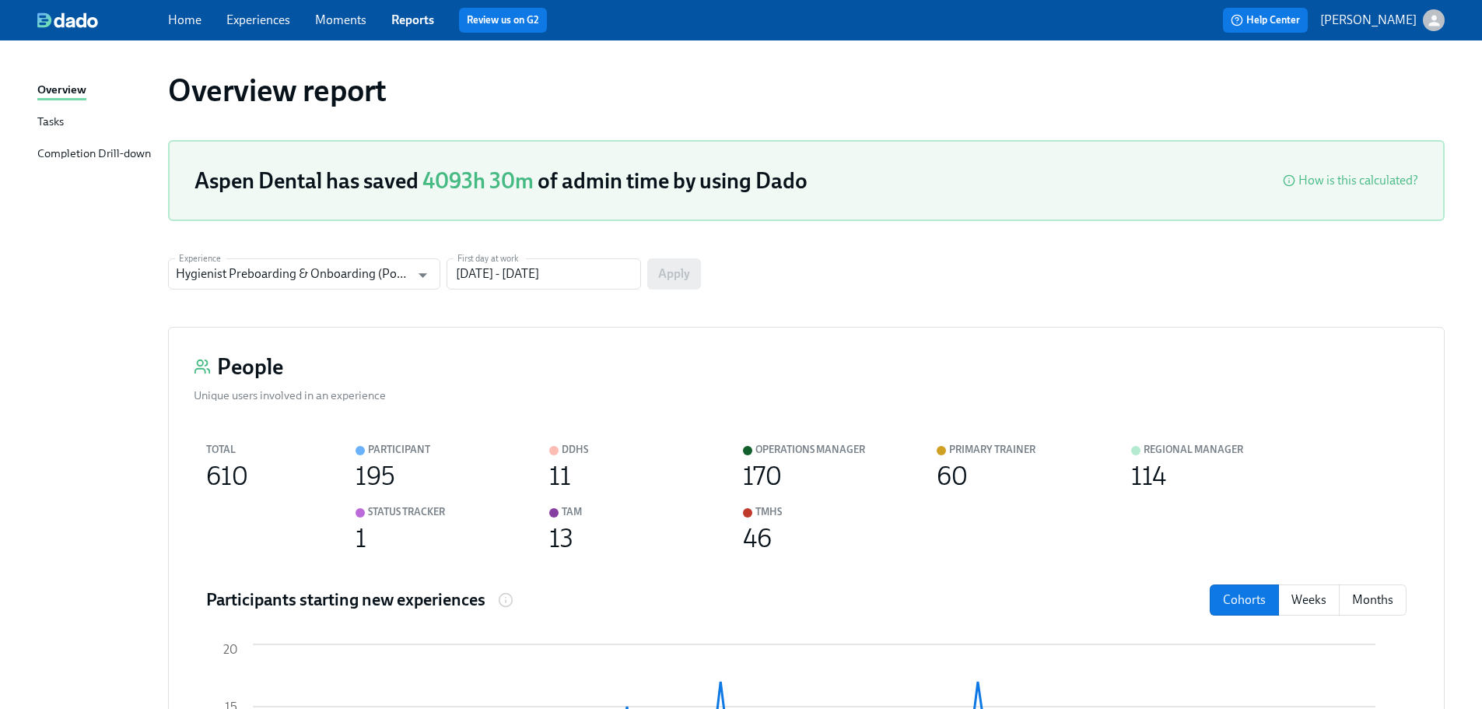
click at [424, 18] on link "Reports" at bounding box center [412, 19] width 43 height 15
click at [418, 26] on link "Reports" at bounding box center [412, 19] width 43 height 15
click at [409, 16] on link "Reports" at bounding box center [412, 19] width 43 height 15
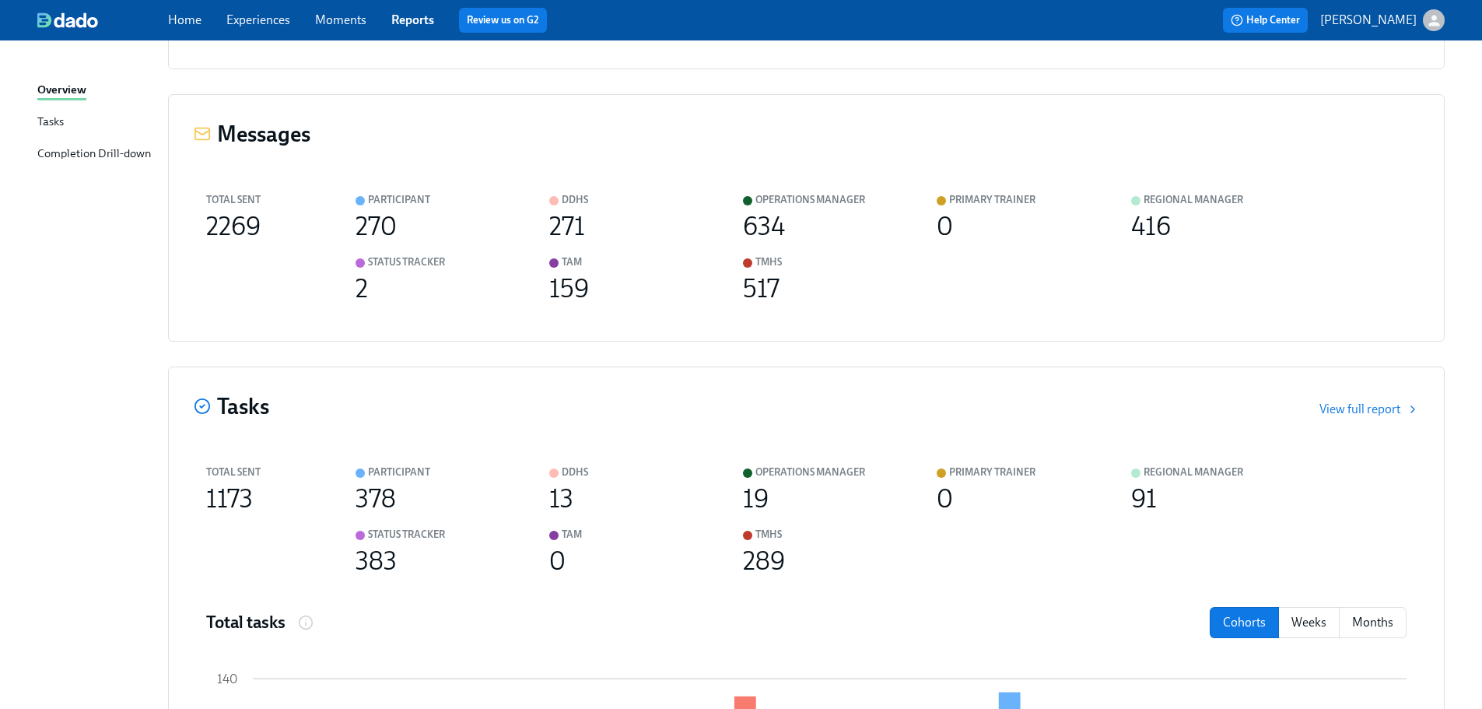
scroll to position [1089, 0]
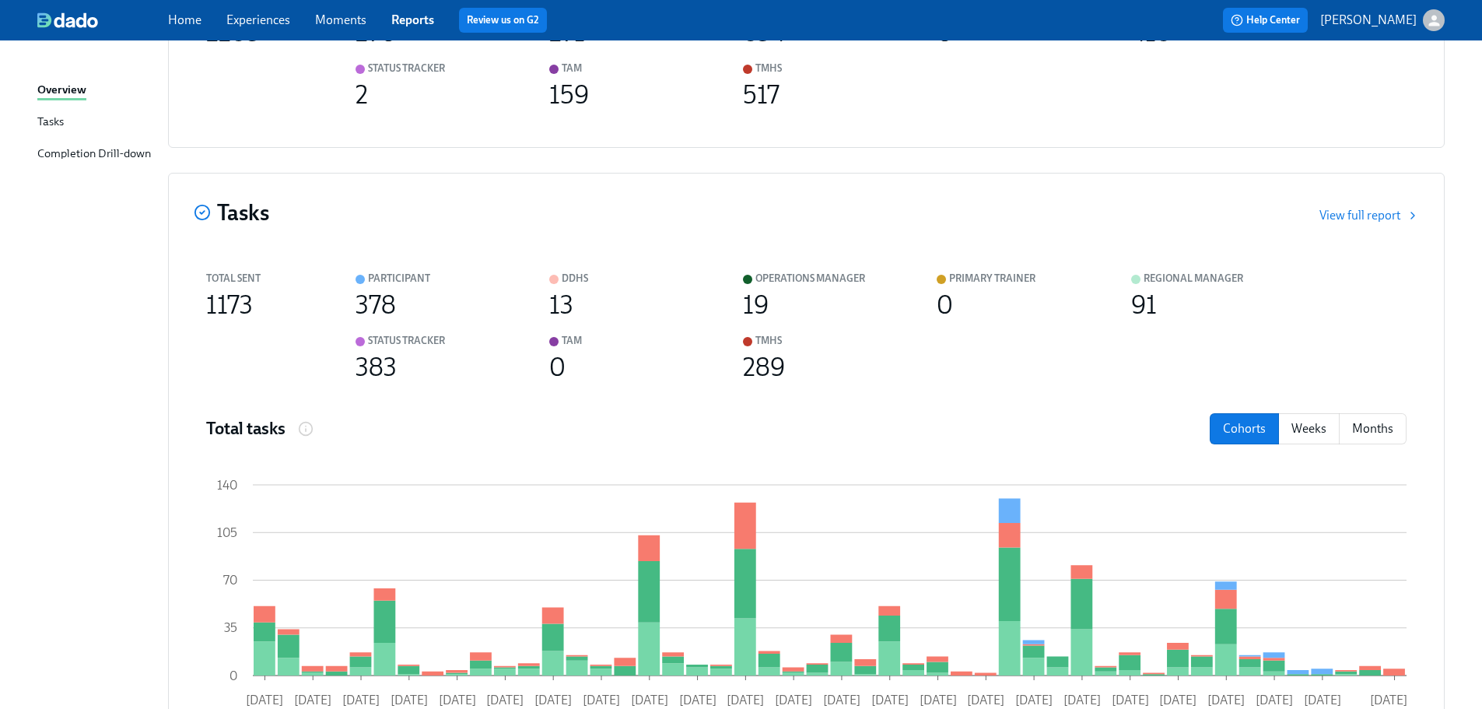
click at [42, 124] on div "Tasks" at bounding box center [50, 122] width 26 height 19
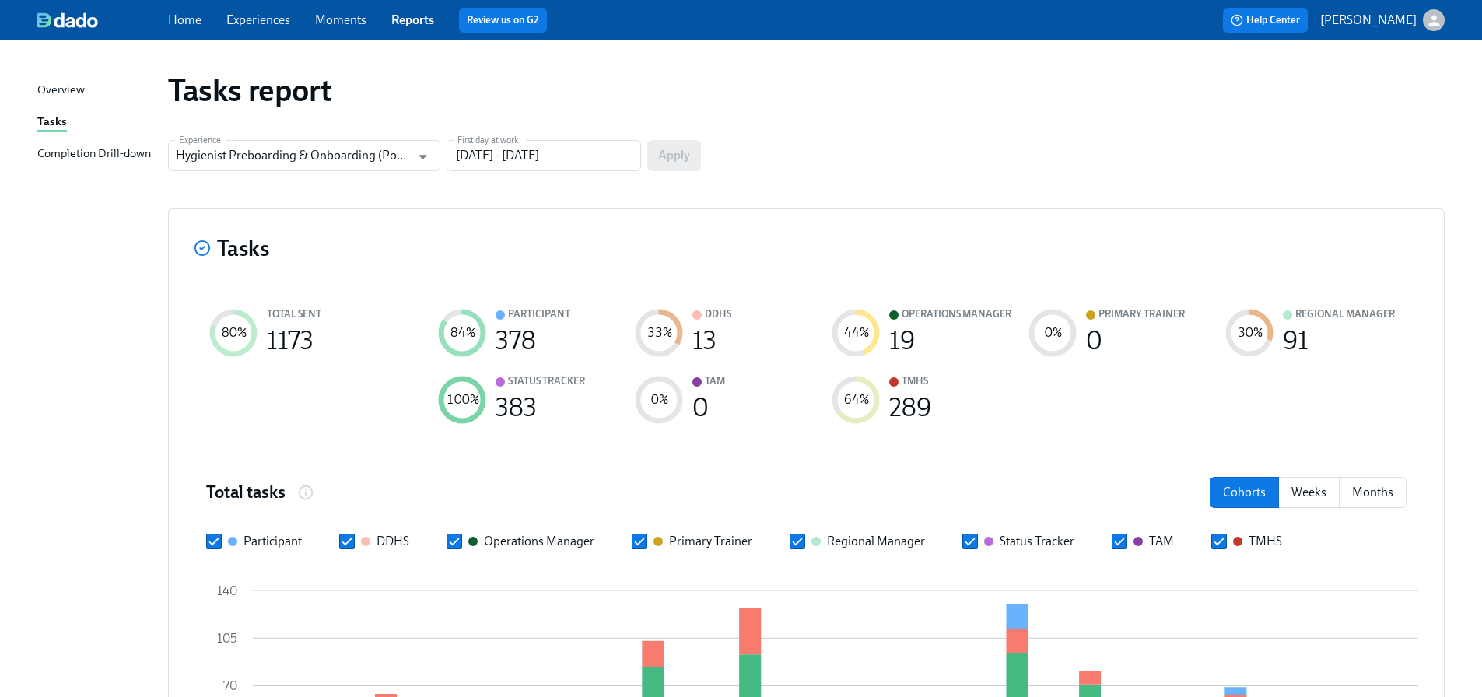
click at [89, 156] on div "Completion Drill-down" at bounding box center [94, 154] width 114 height 19
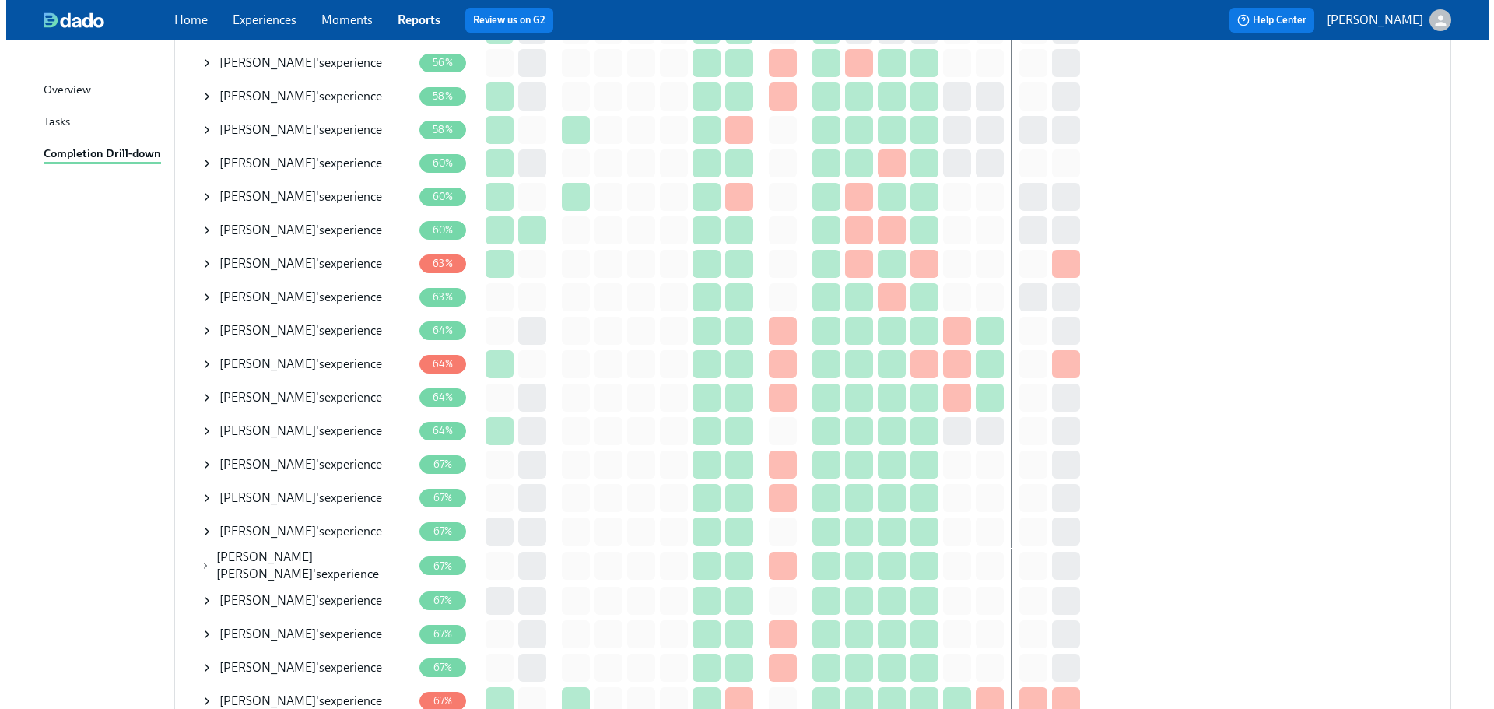
scroll to position [1867, 0]
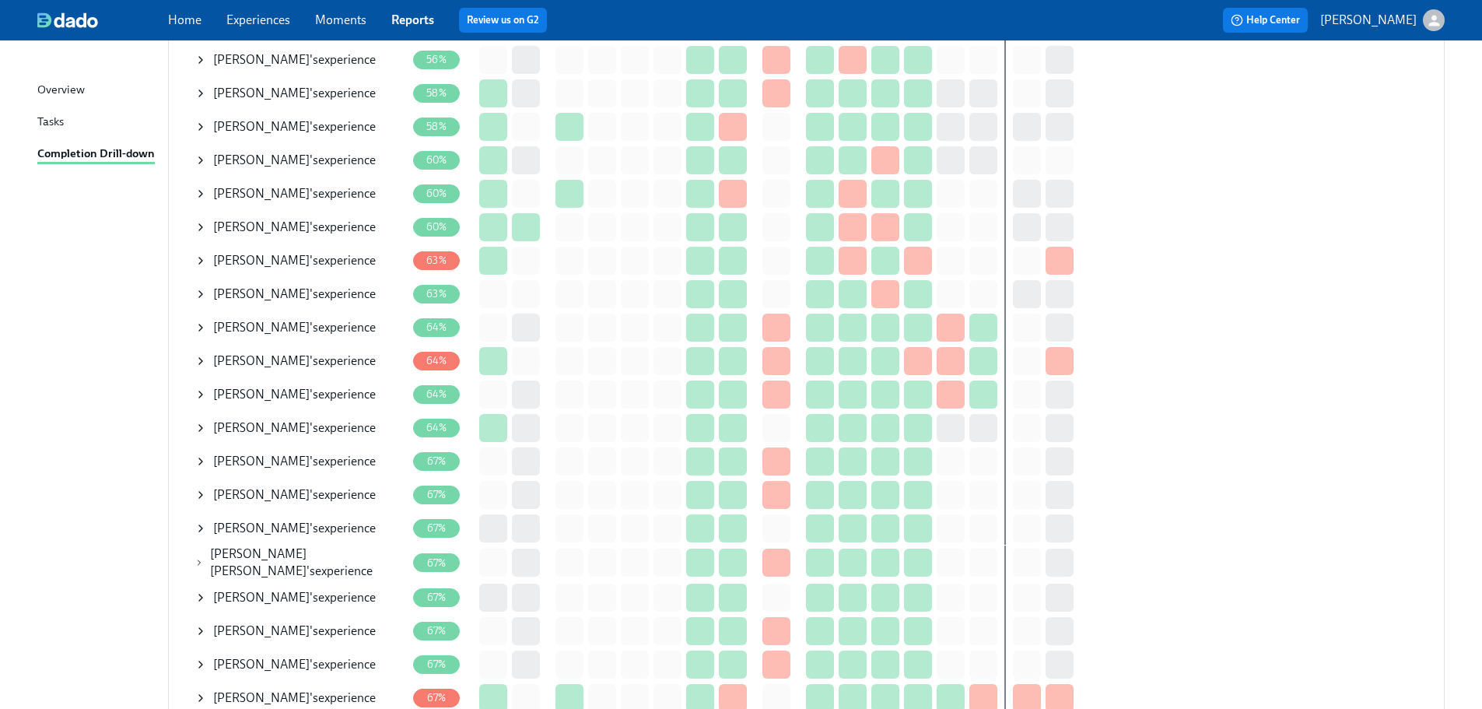
click at [253, 321] on span "Marly Cox" at bounding box center [261, 327] width 96 height 15
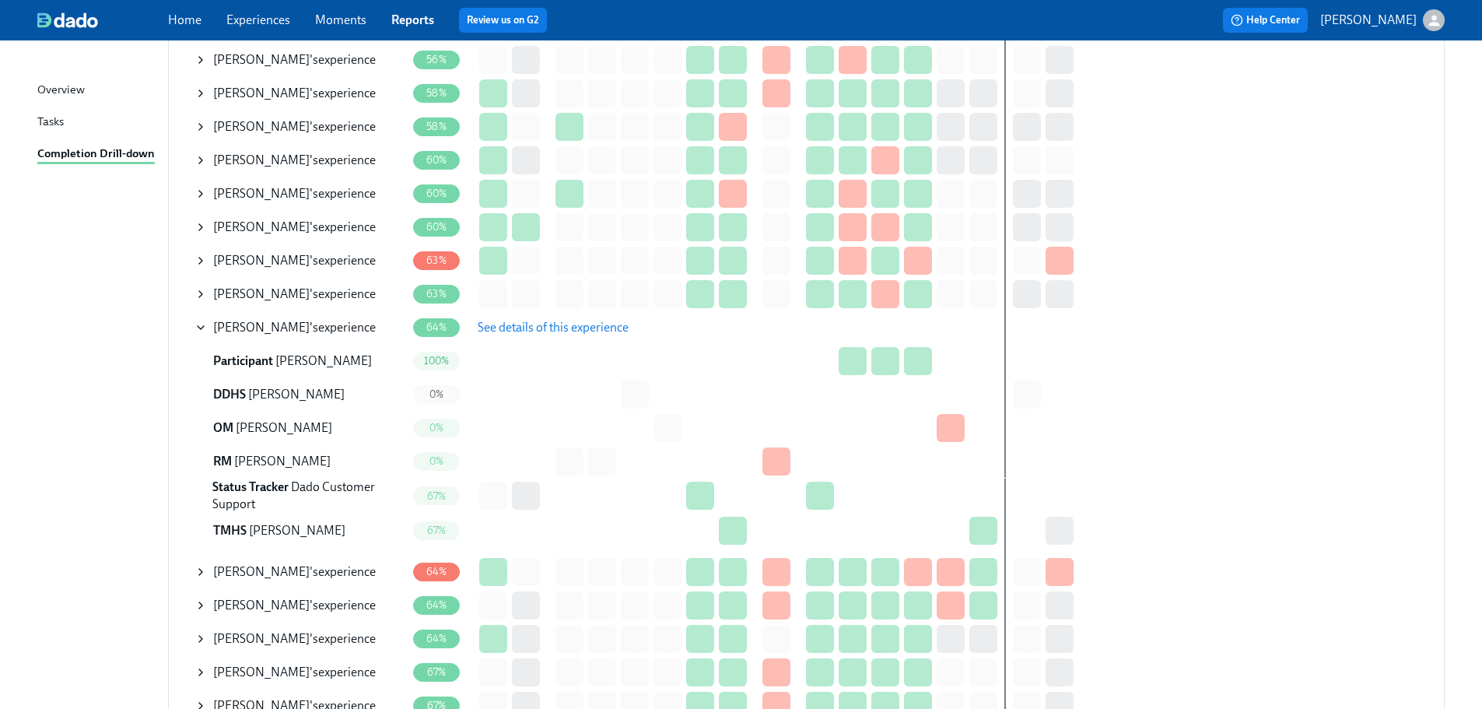
click at [579, 330] on span "See details of this experience" at bounding box center [553, 328] width 151 height 16
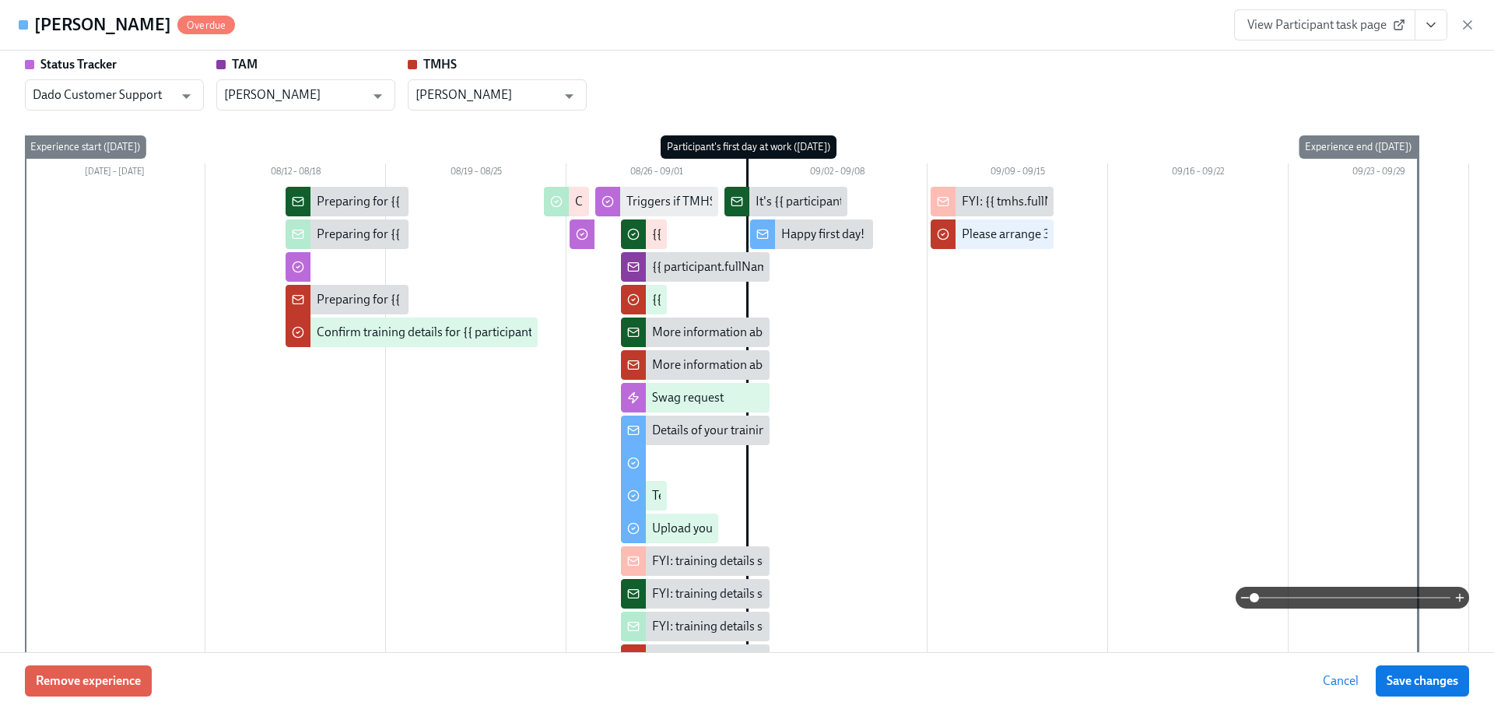
scroll to position [156, 0]
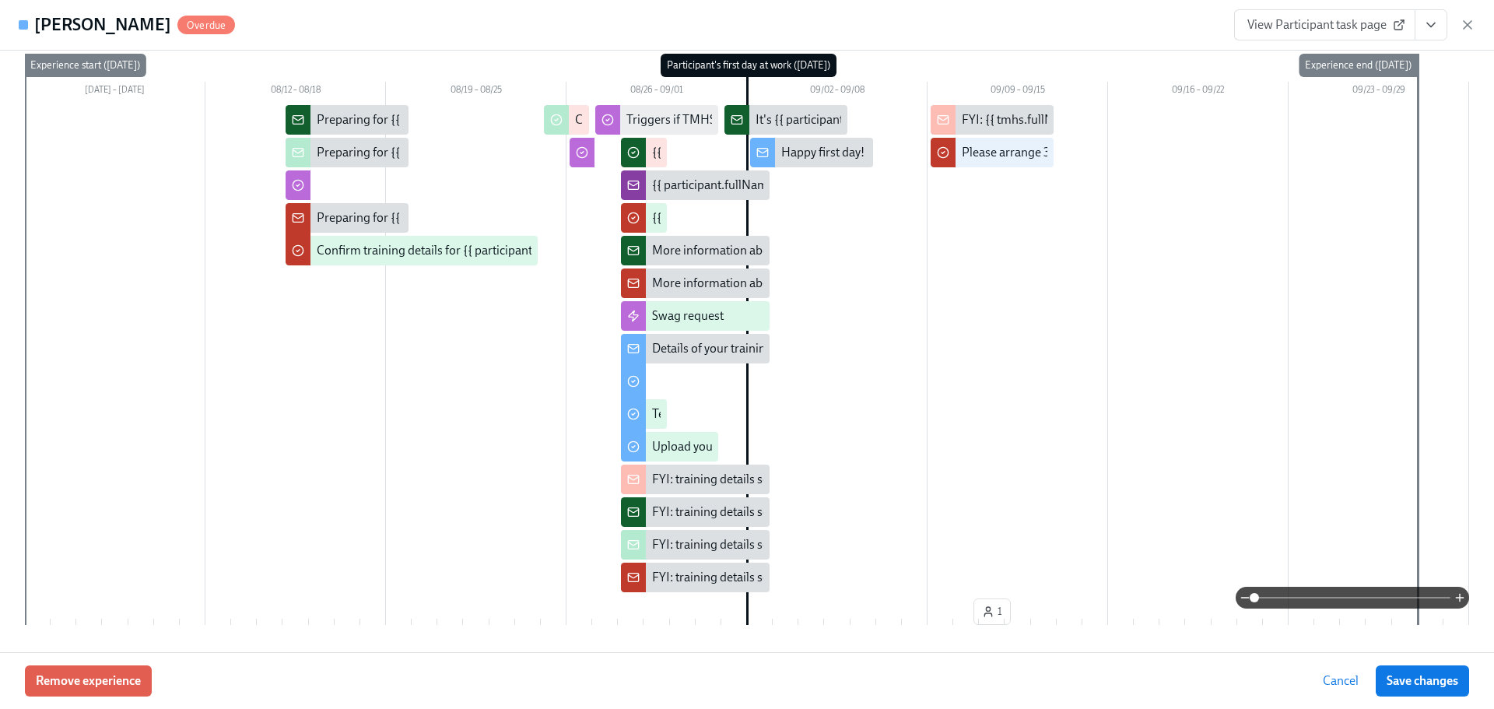
click at [1386, 19] on span "View Participant task page" at bounding box center [1324, 25] width 155 height 16
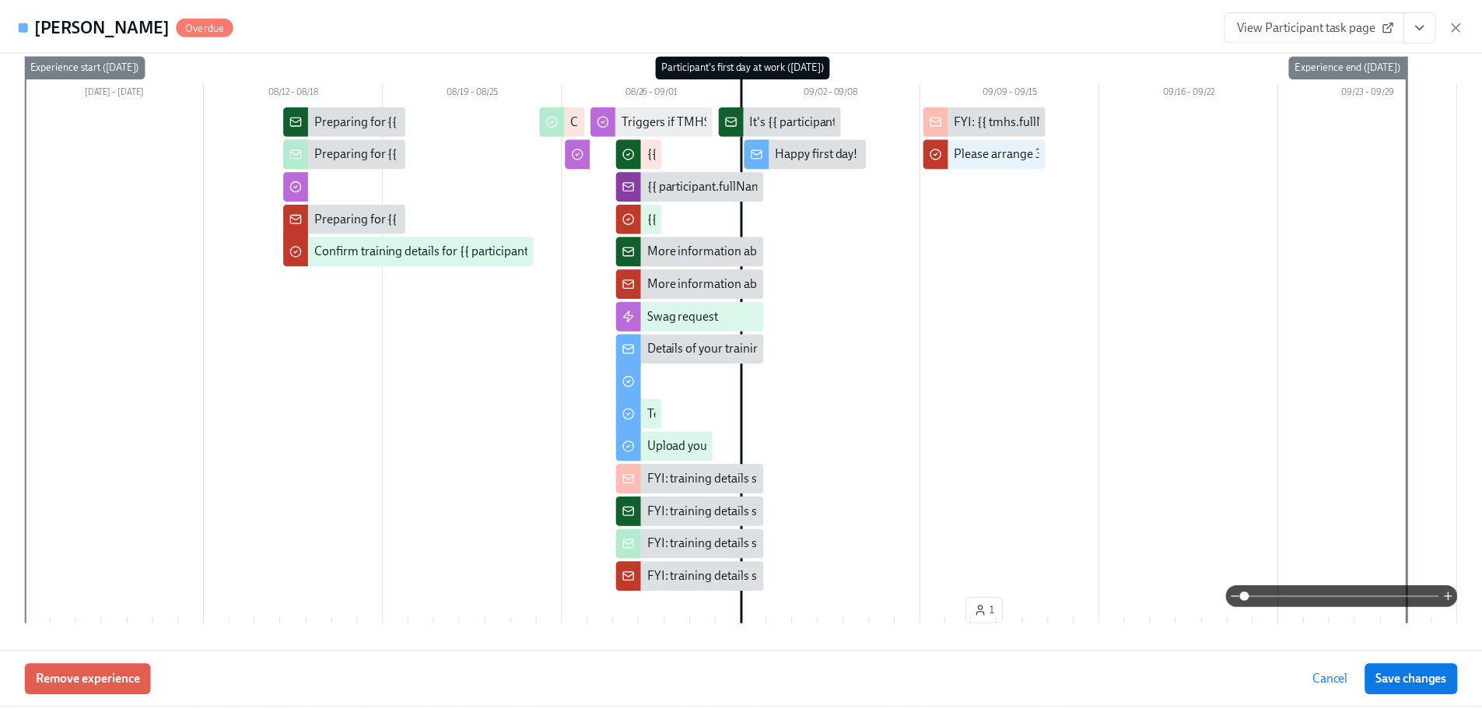
scroll to position [0, 0]
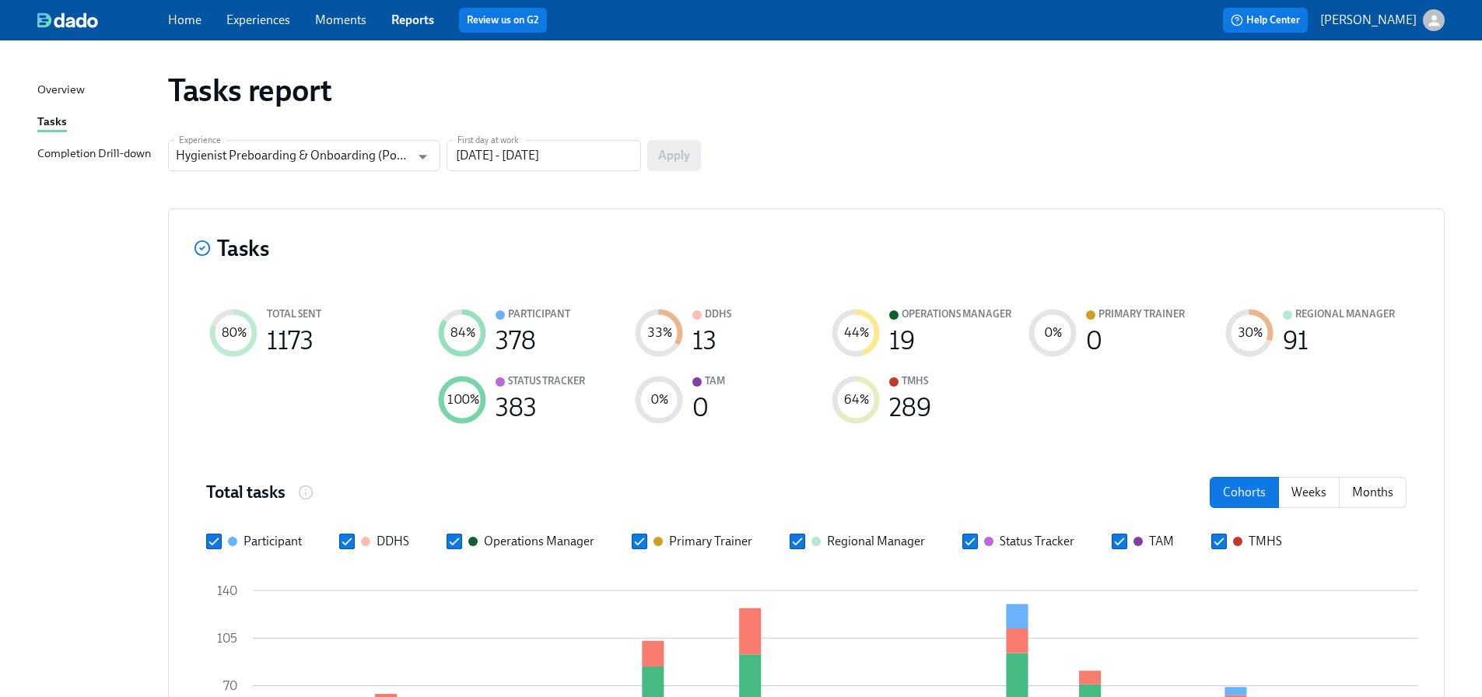
click at [274, 19] on link "Experiences" at bounding box center [258, 19] width 64 height 15
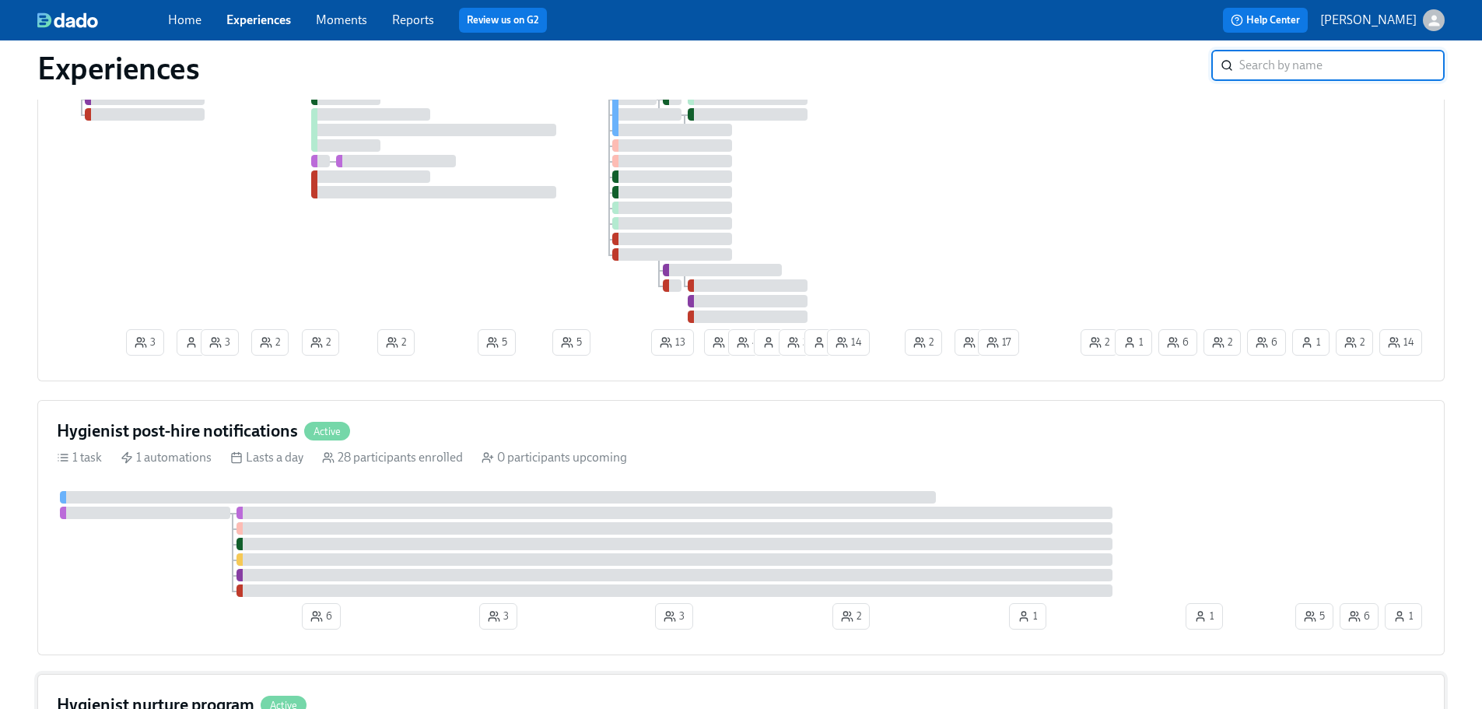
scroll to position [389, 0]
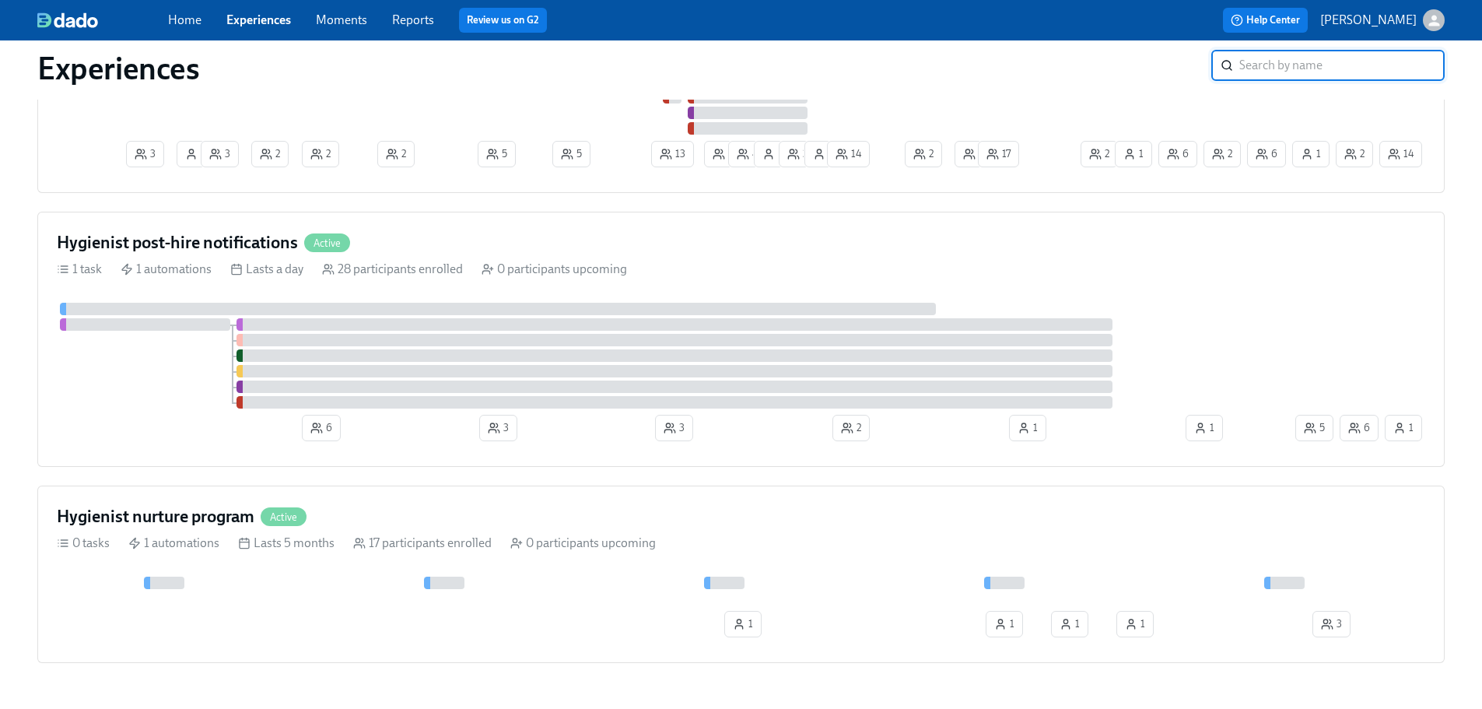
click at [167, 11] on div "Home Experiences Moments Reports Review us on G2 Help Center Mikaylah Gard" at bounding box center [741, 20] width 1482 height 40
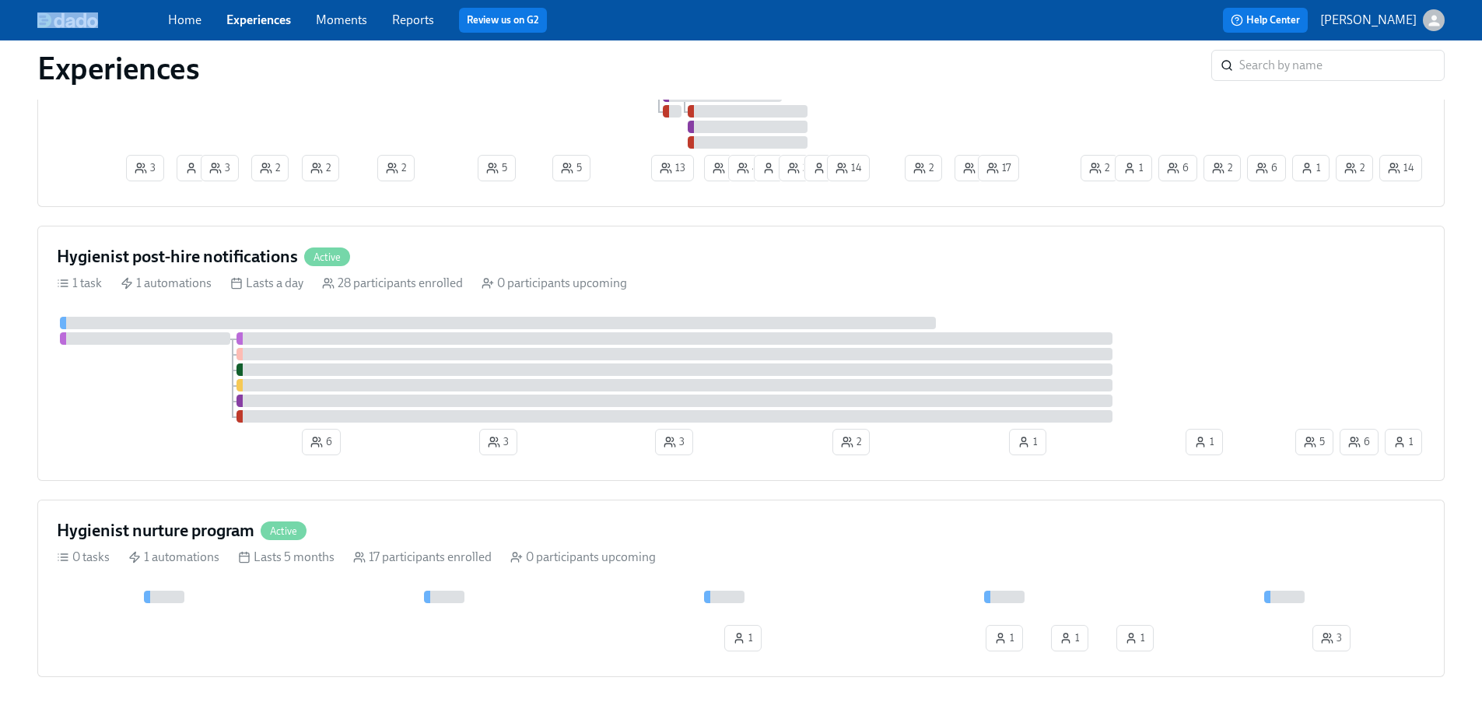
click at [181, 19] on link "Home" at bounding box center [184, 19] width 33 height 15
